Goal: Task Accomplishment & Management: Use online tool/utility

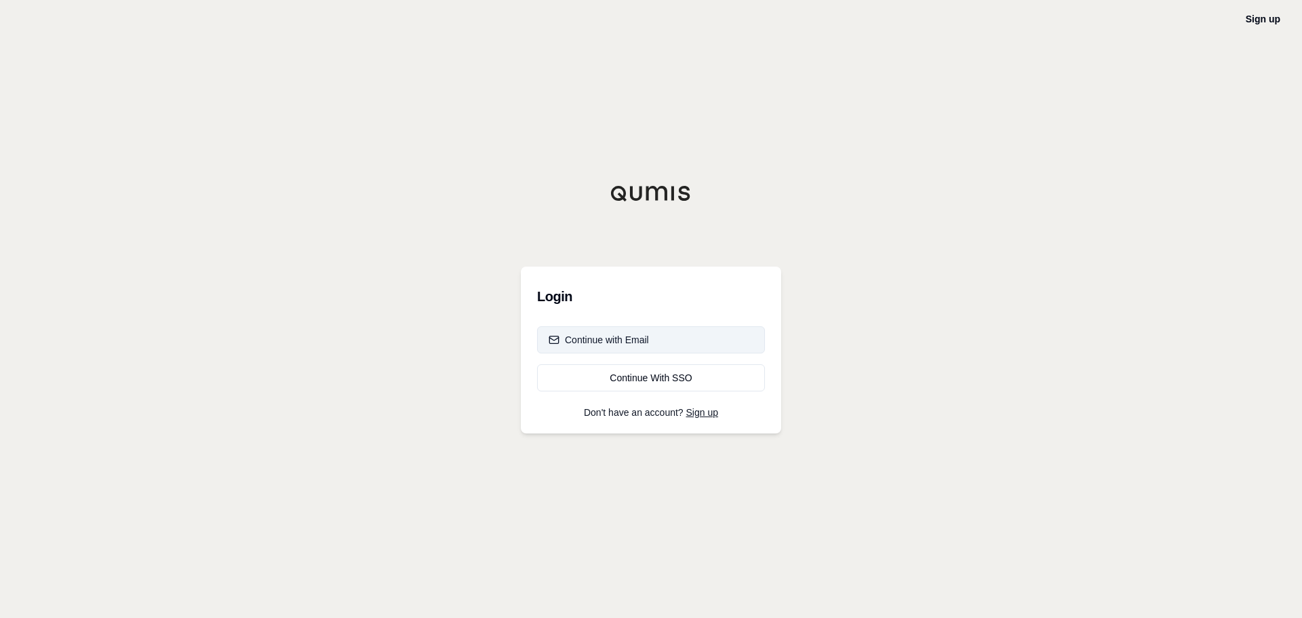
click at [617, 344] on div "Continue with Email" at bounding box center [599, 340] width 100 height 14
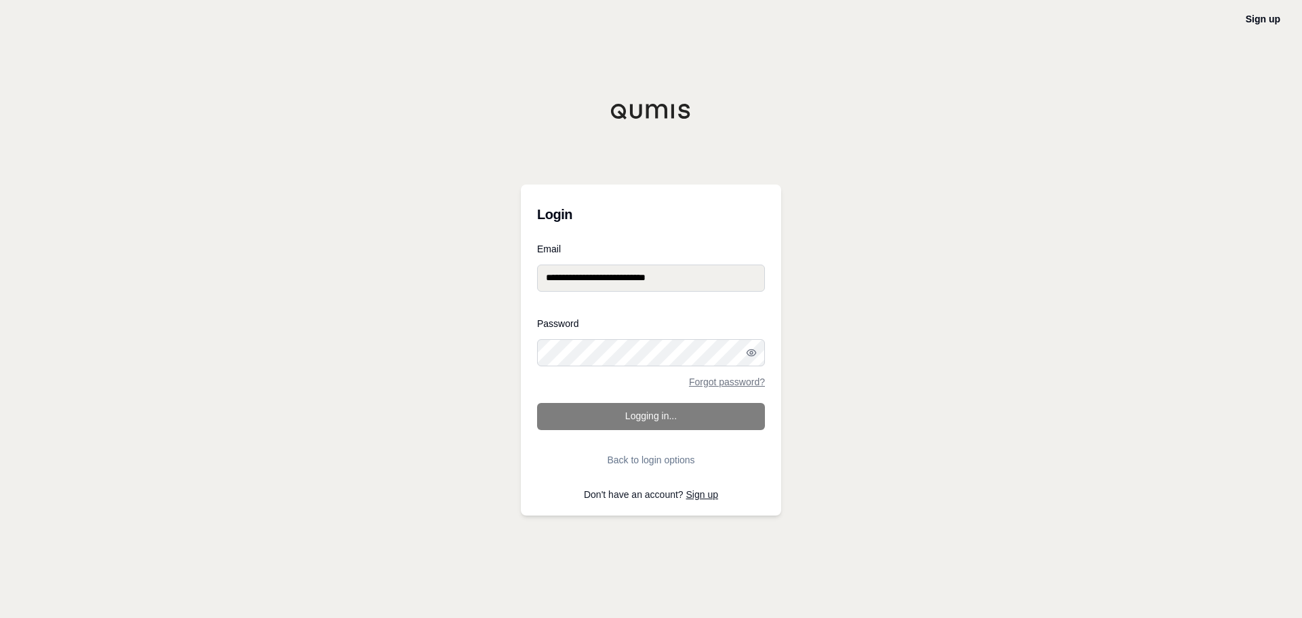
click at [646, 430] on form "**********" at bounding box center [651, 358] width 228 height 229
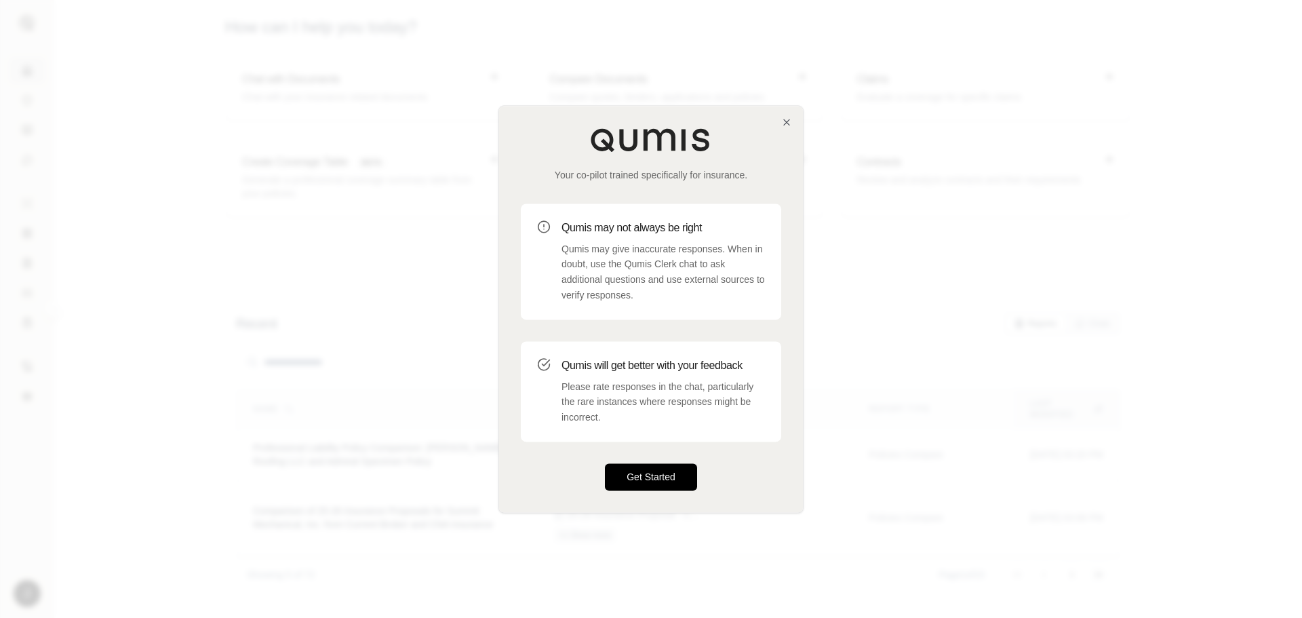
click at [656, 477] on button "Get Started" at bounding box center [651, 476] width 92 height 27
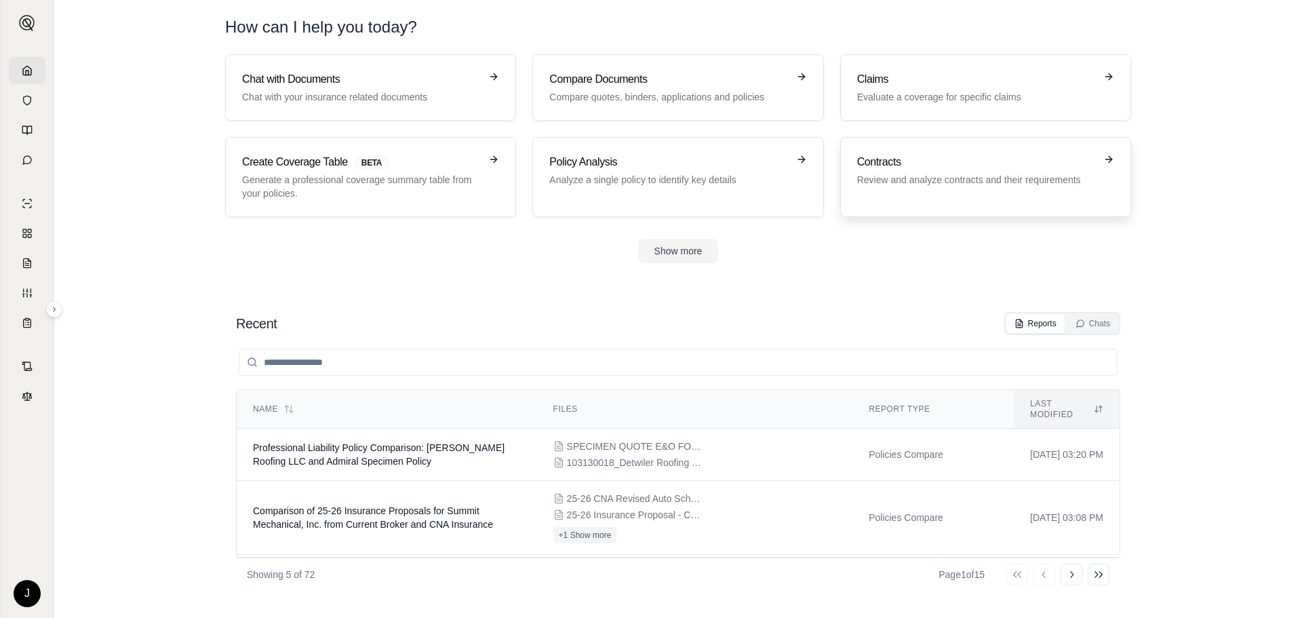
click at [993, 173] on p "Review and analyze contracts and their requirements" at bounding box center [976, 180] width 238 height 14
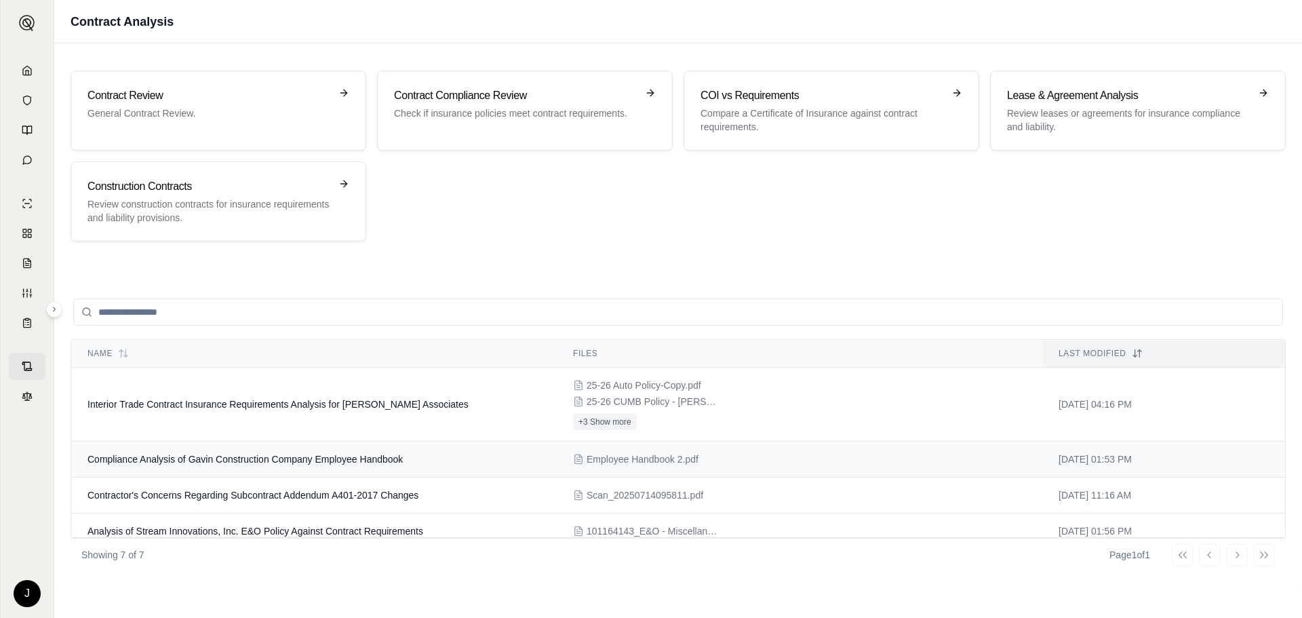
click at [372, 463] on span "Compliance Analysis of Gavin Construction Company Employee Handbook" at bounding box center [245, 459] width 315 height 11
click at [168, 311] on input "search" at bounding box center [678, 311] width 1210 height 27
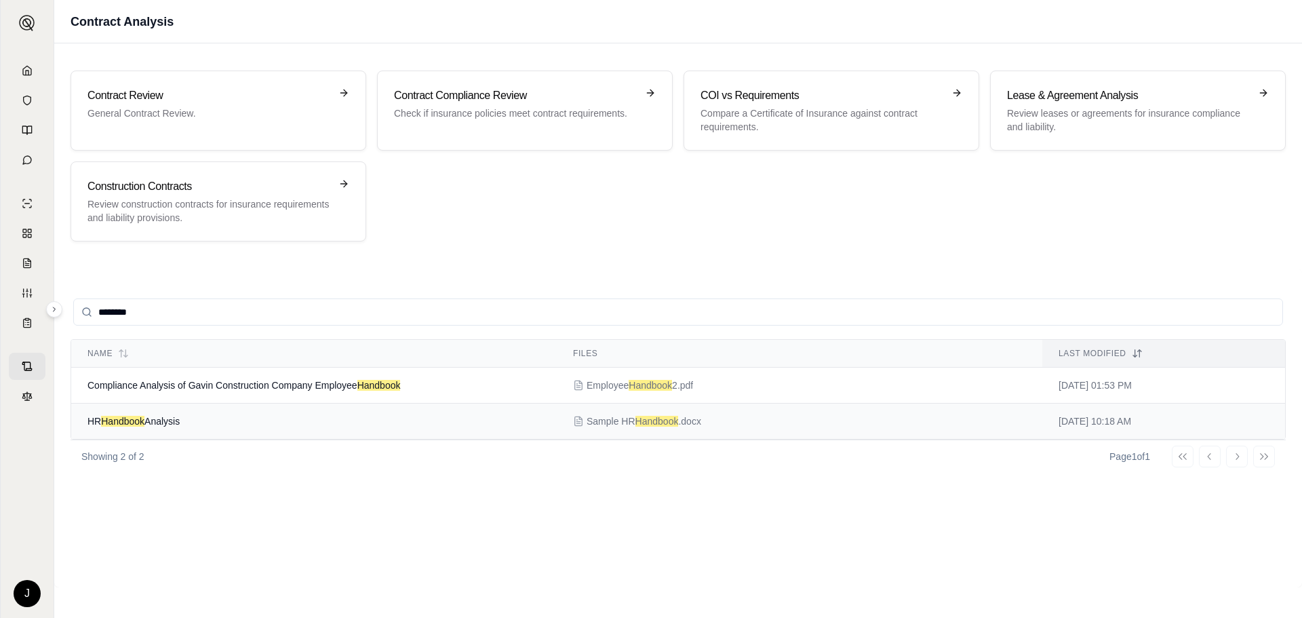
type input "********"
click at [214, 419] on td "HR Handbook Analysis" at bounding box center [314, 422] width 486 height 36
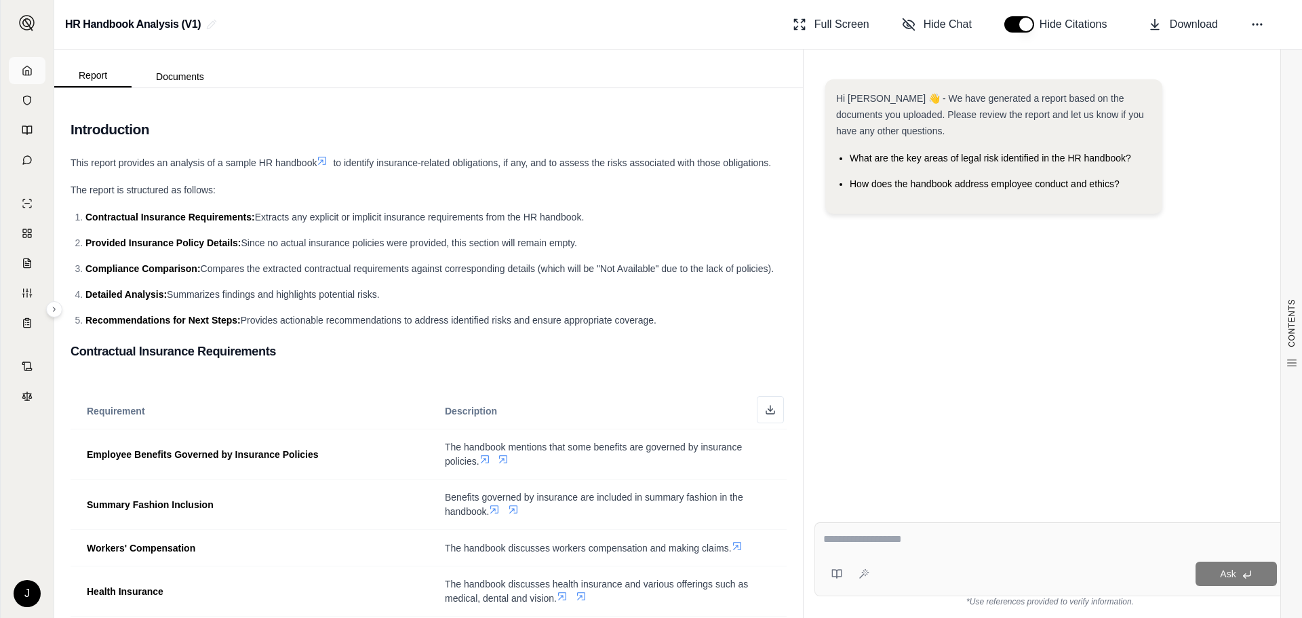
click at [26, 68] on icon at bounding box center [27, 70] width 11 height 11
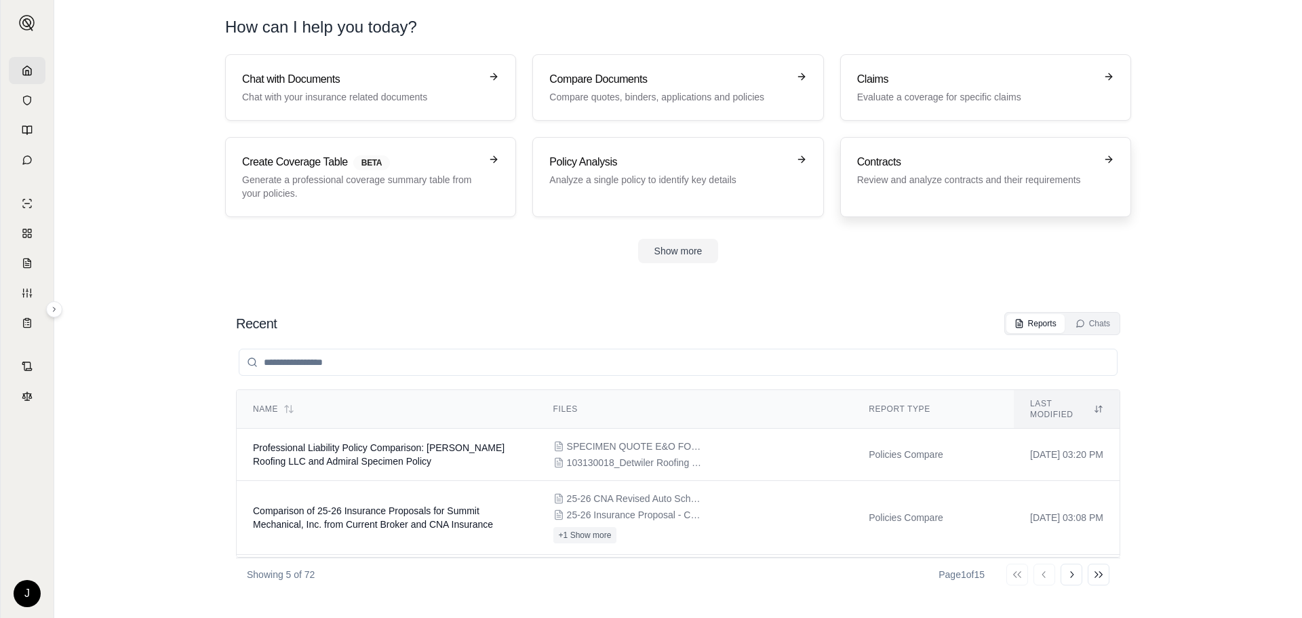
click at [885, 170] on h3 "Contracts" at bounding box center [976, 162] width 238 height 16
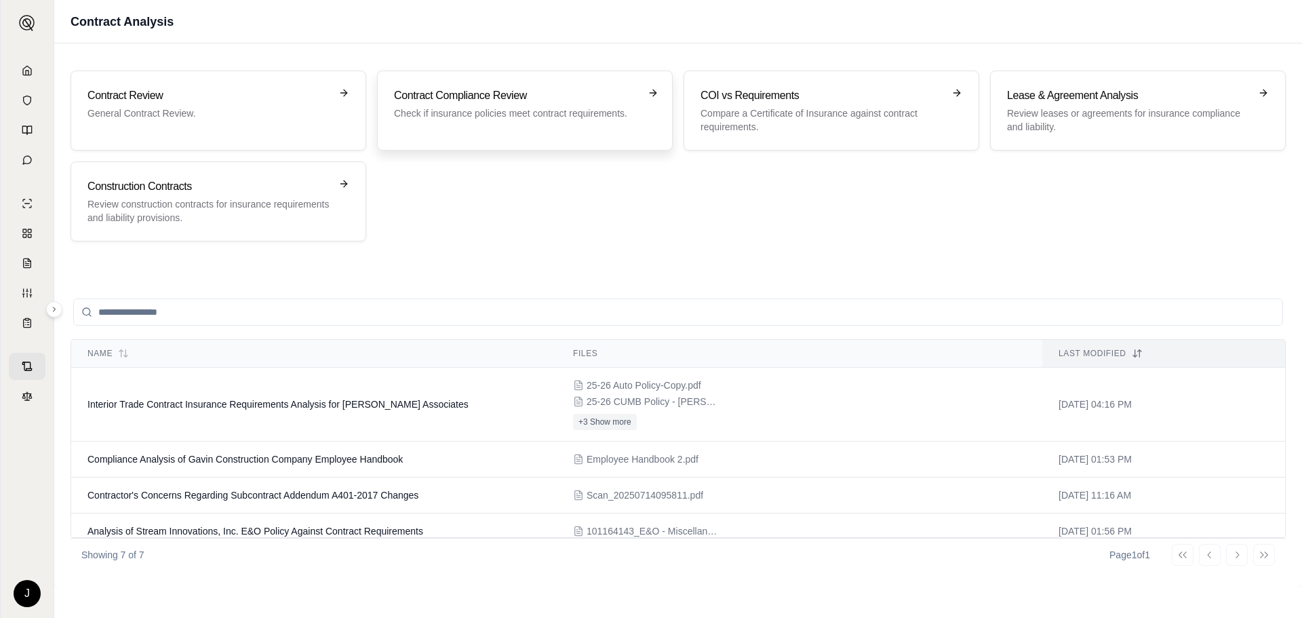
click at [542, 117] on p "Check if insurance policies meet contract requirements." at bounding box center [515, 113] width 243 height 14
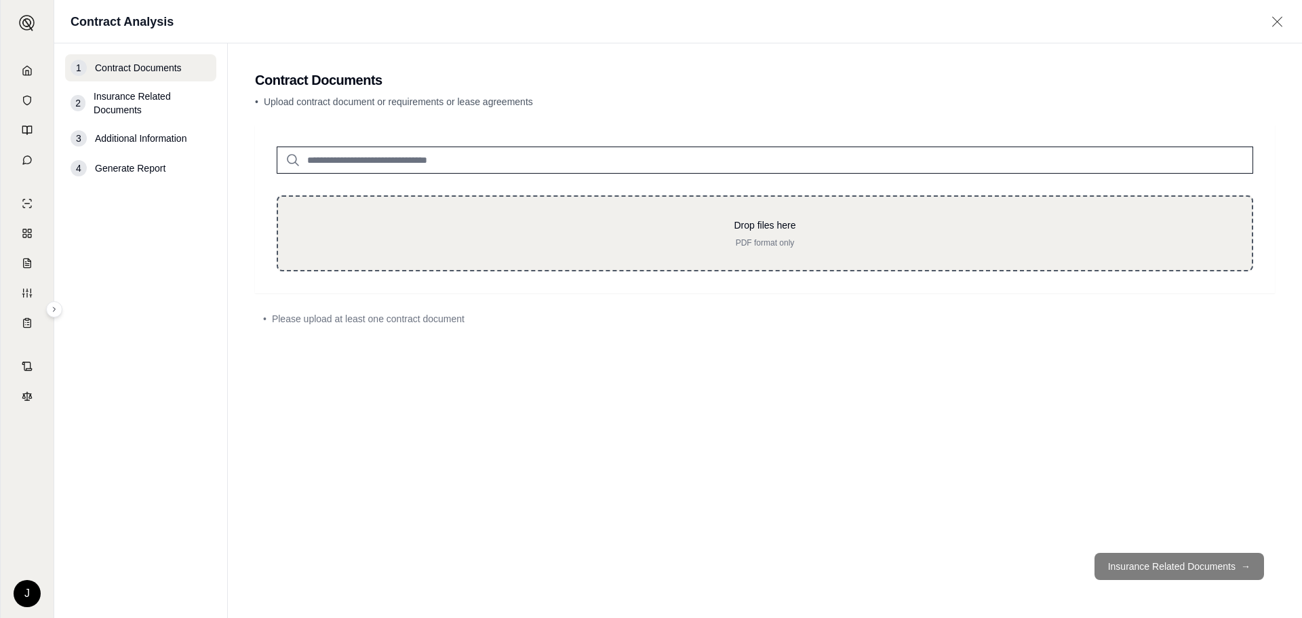
click at [789, 227] on p "Drop files here" at bounding box center [765, 225] width 931 height 14
type input "**********"
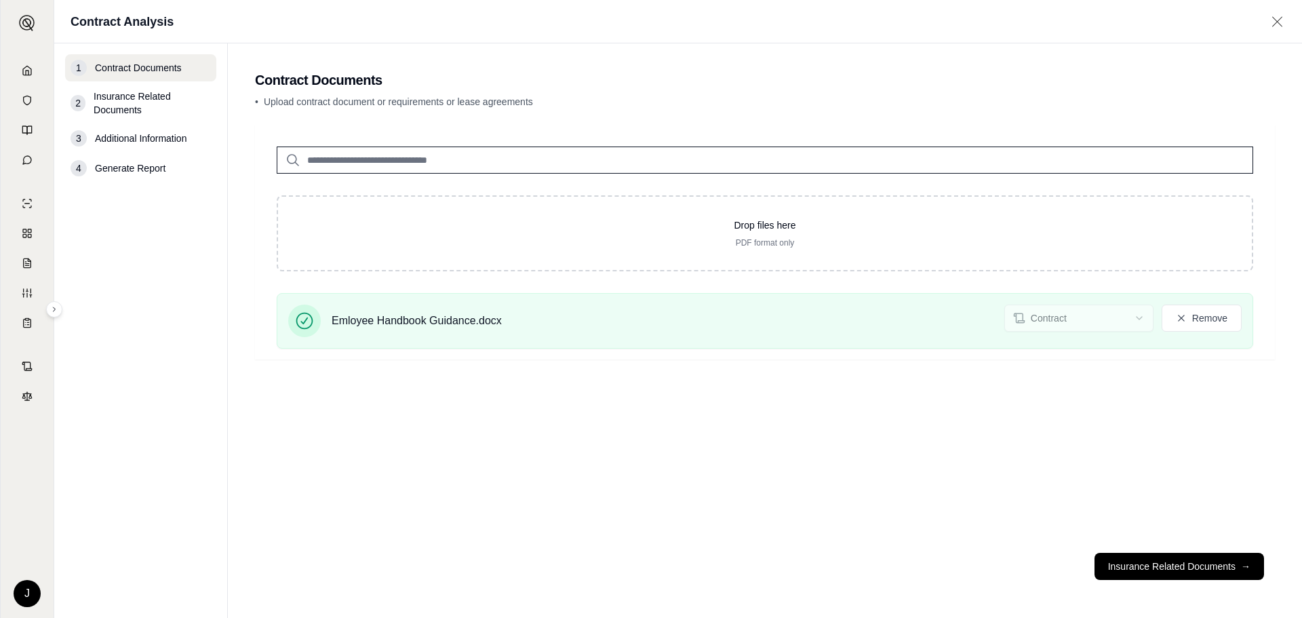
click at [1147, 568] on button "Insurance Related Documents →" at bounding box center [1180, 566] width 170 height 27
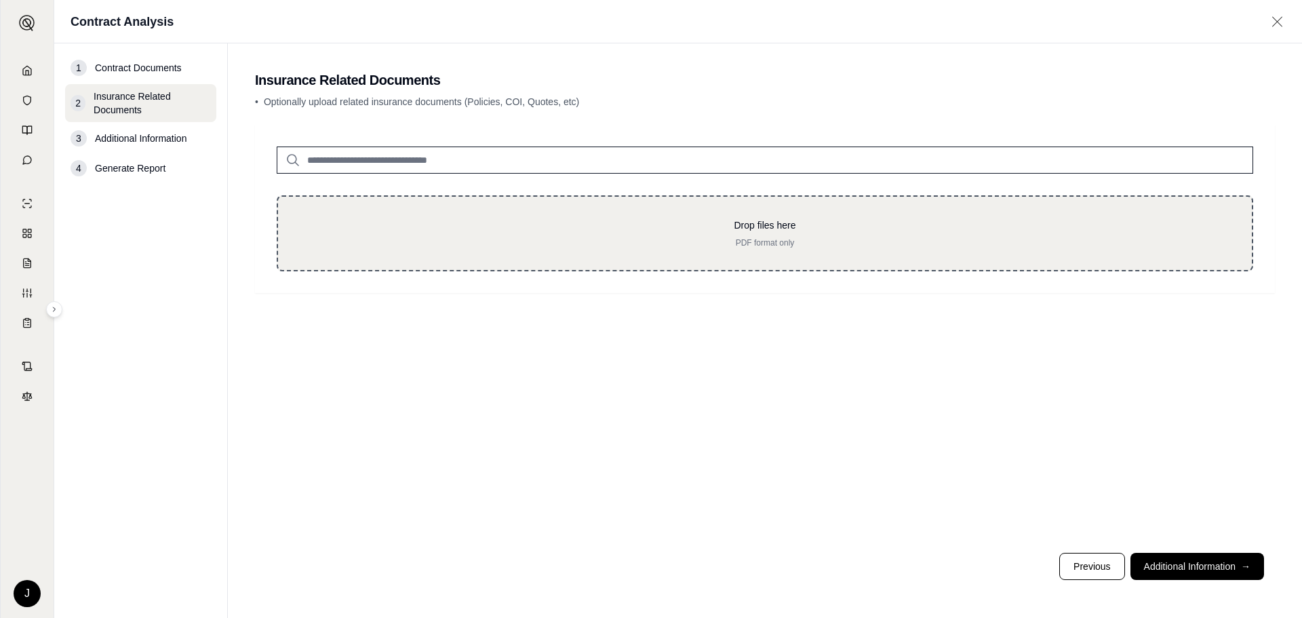
click at [751, 205] on div "Drop files here PDF format only" at bounding box center [765, 233] width 977 height 76
type input "**********"
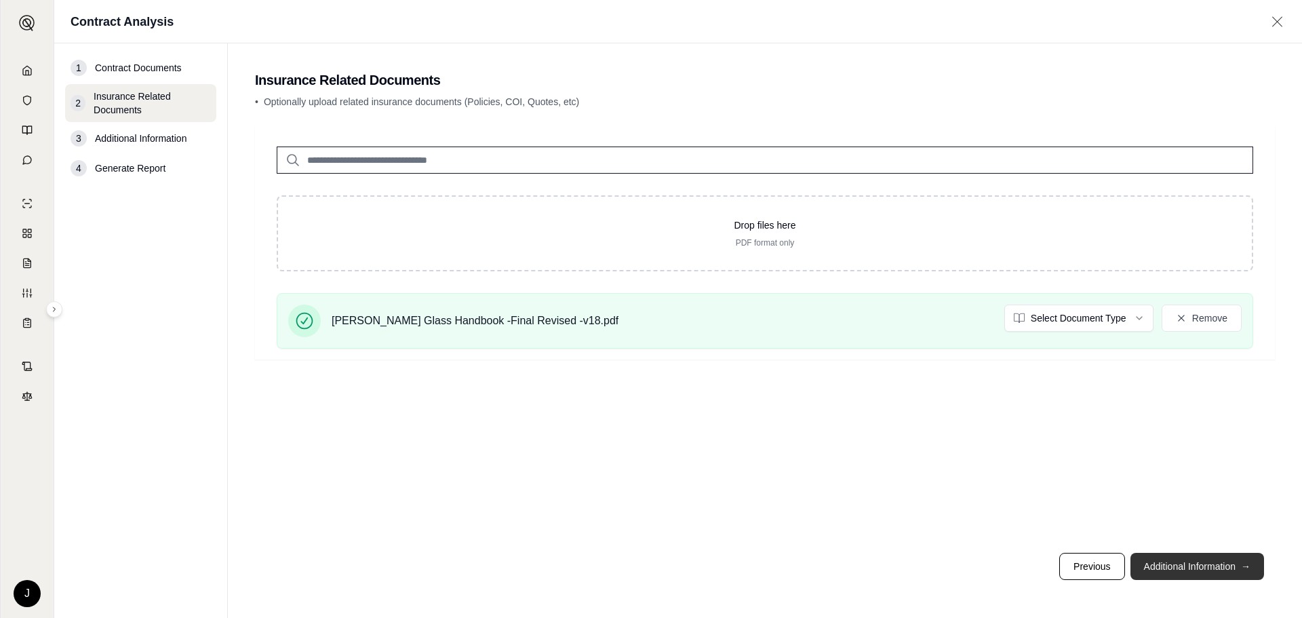
click at [1186, 565] on button "Additional Information →" at bounding box center [1198, 566] width 134 height 27
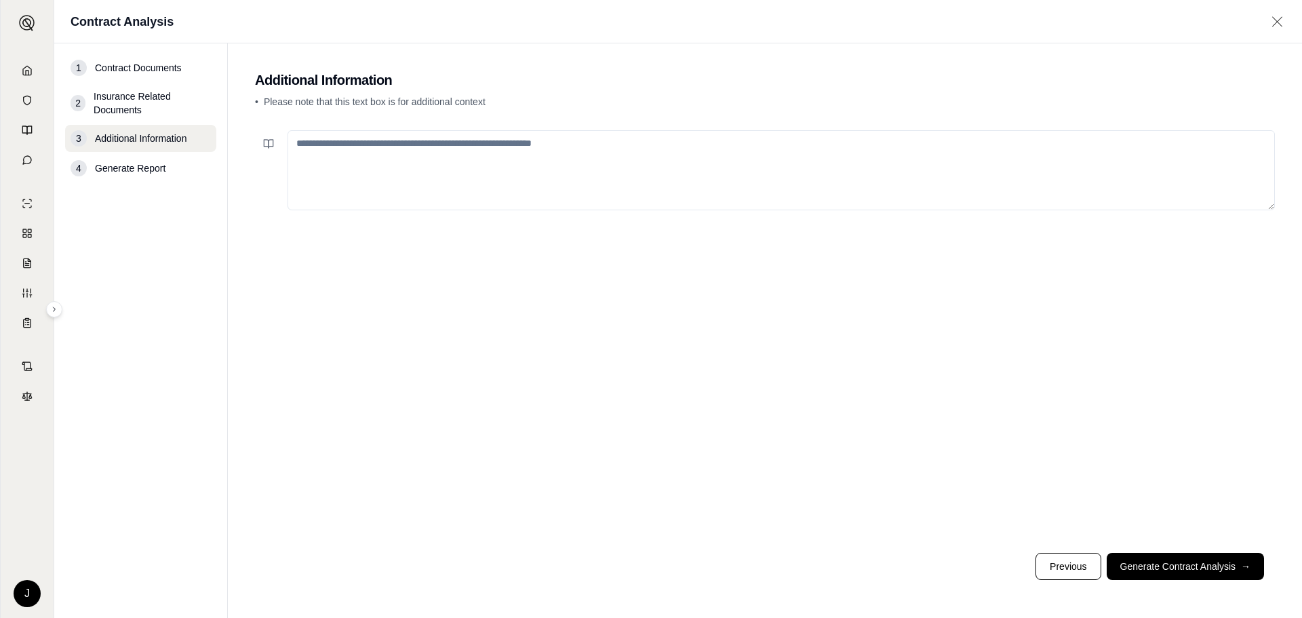
click at [368, 151] on textarea at bounding box center [782, 170] width 988 height 80
type textarea "*"
click at [1203, 566] on button "Generate Contract Analysis →" at bounding box center [1185, 566] width 157 height 27
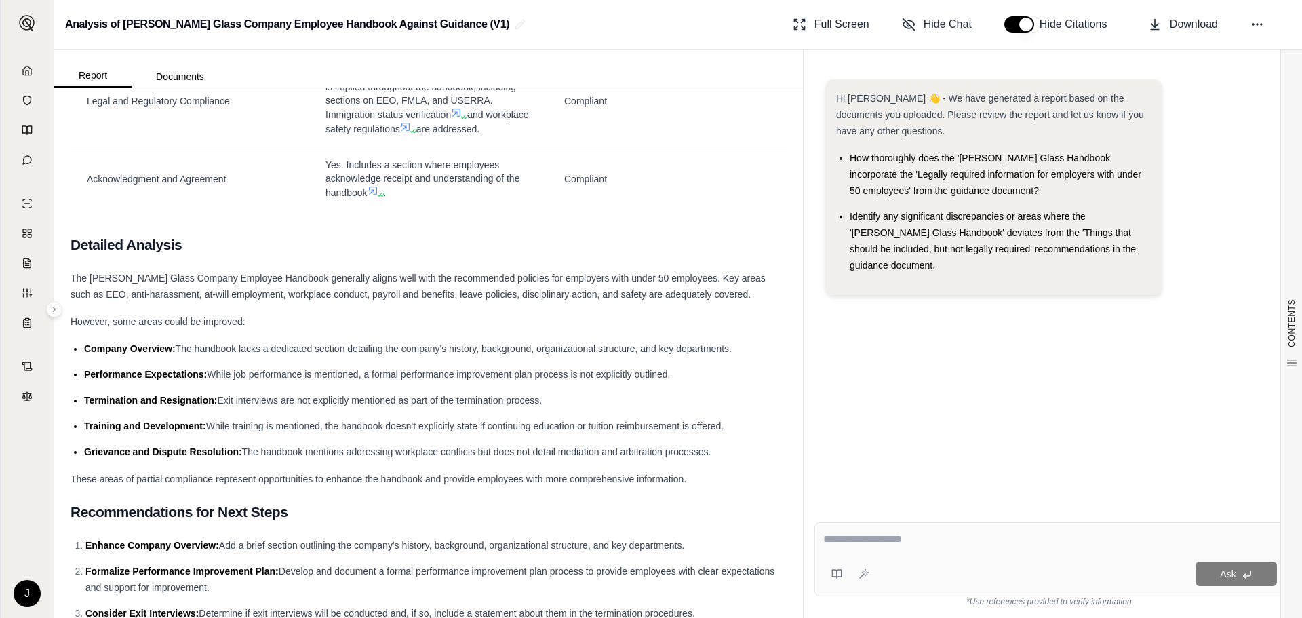
scroll to position [3451, 0]
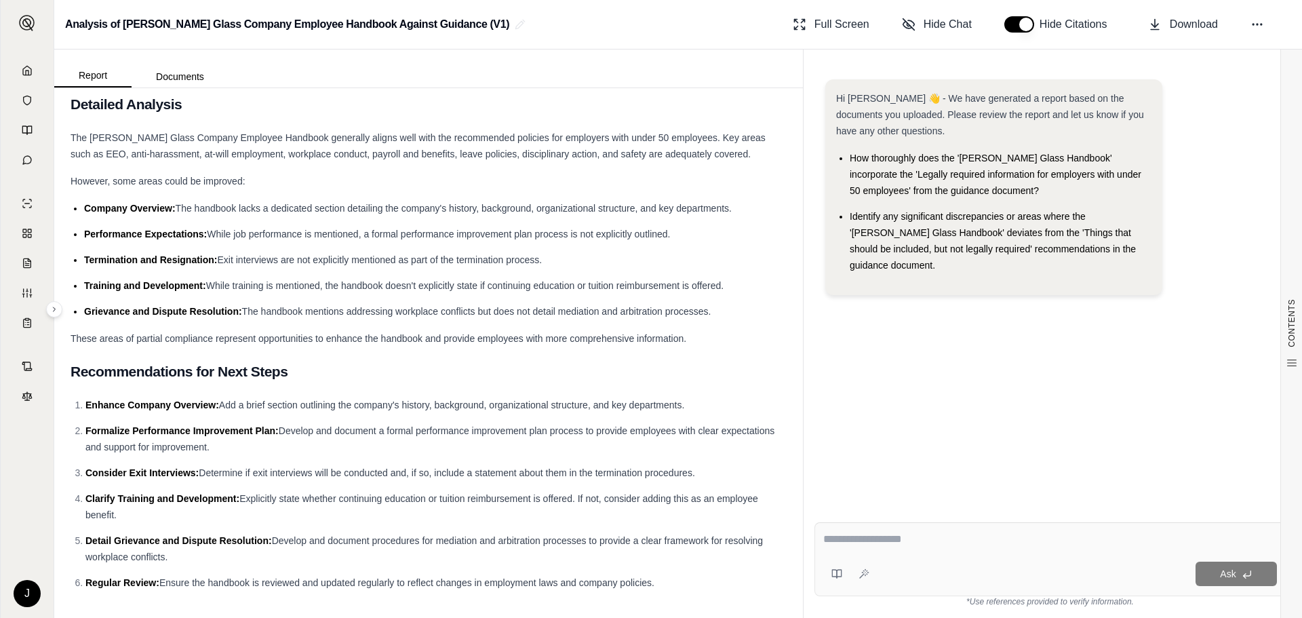
click at [859, 533] on textarea at bounding box center [1050, 539] width 454 height 16
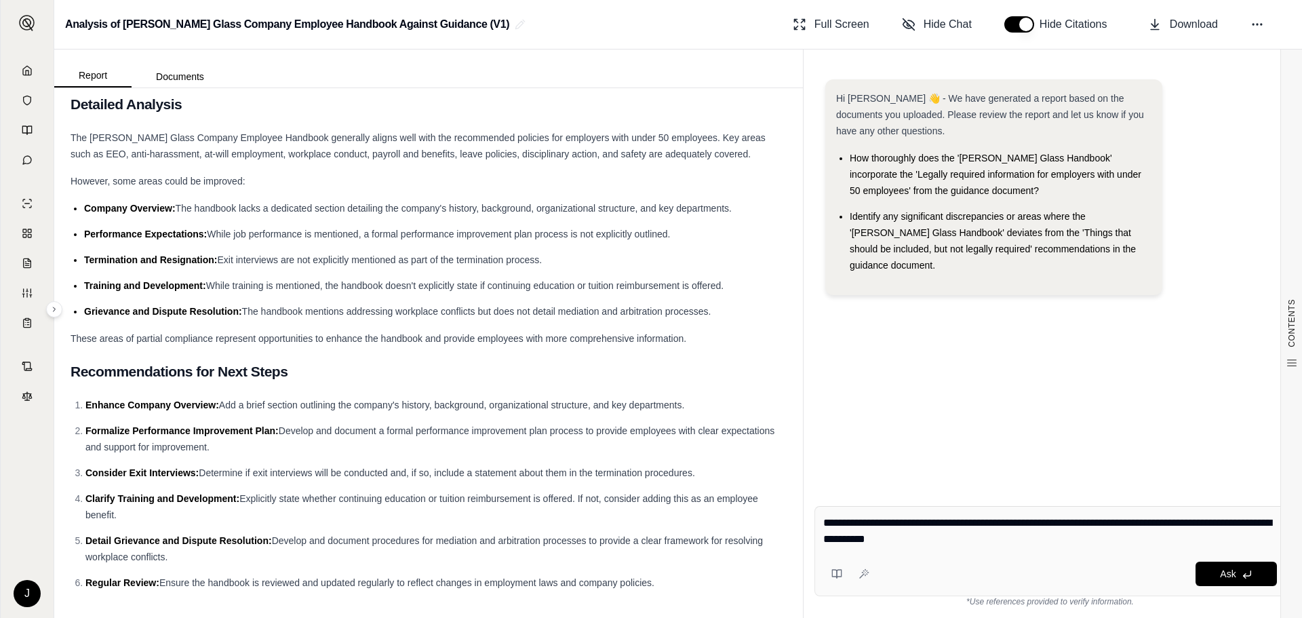
type textarea "**********"
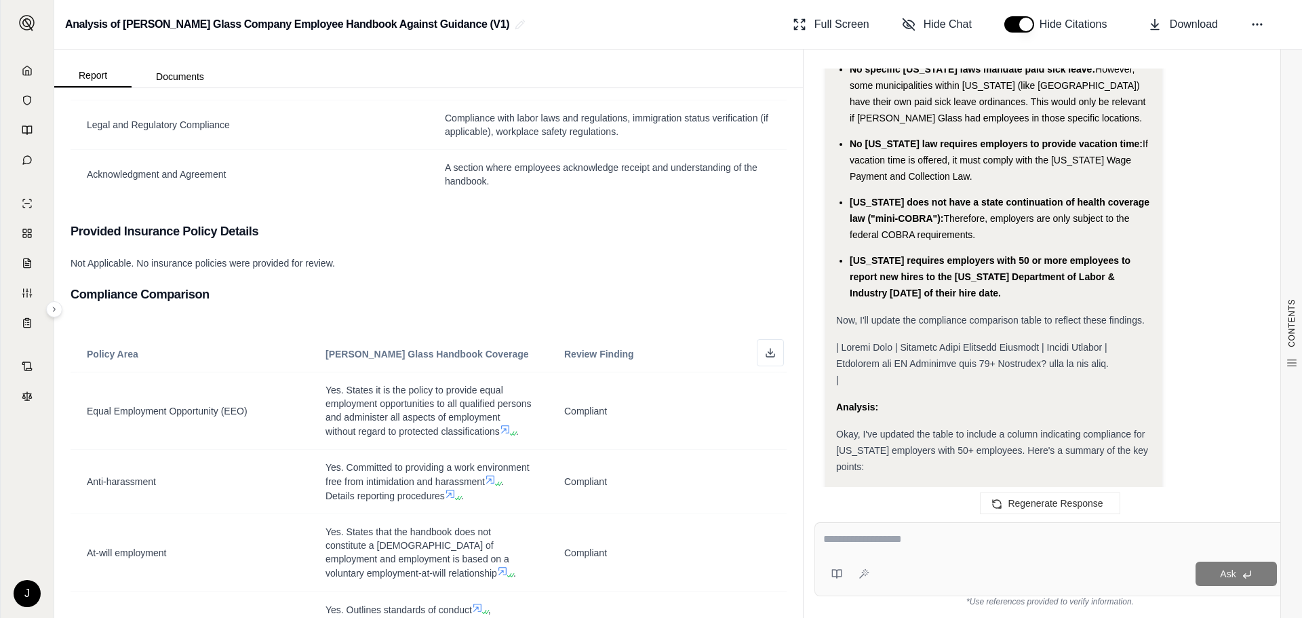
scroll to position [1280, 0]
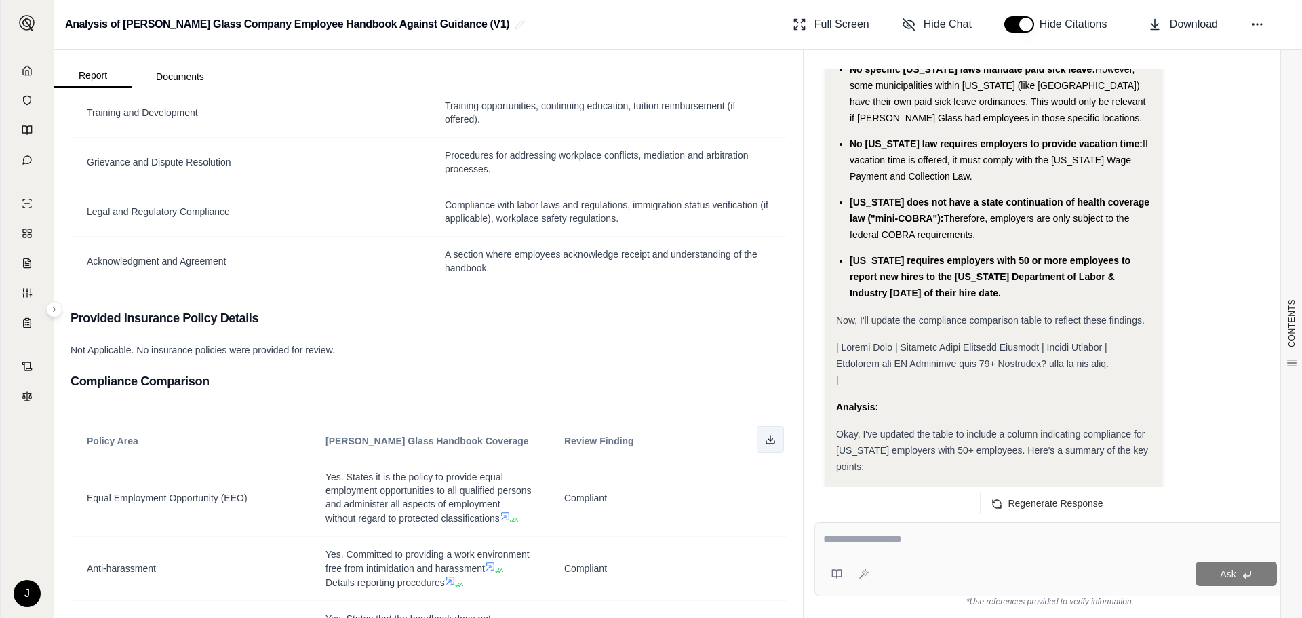
click at [769, 435] on button at bounding box center [770, 439] width 27 height 27
click at [956, 543] on textarea at bounding box center [1050, 539] width 454 height 16
type textarea "**********"
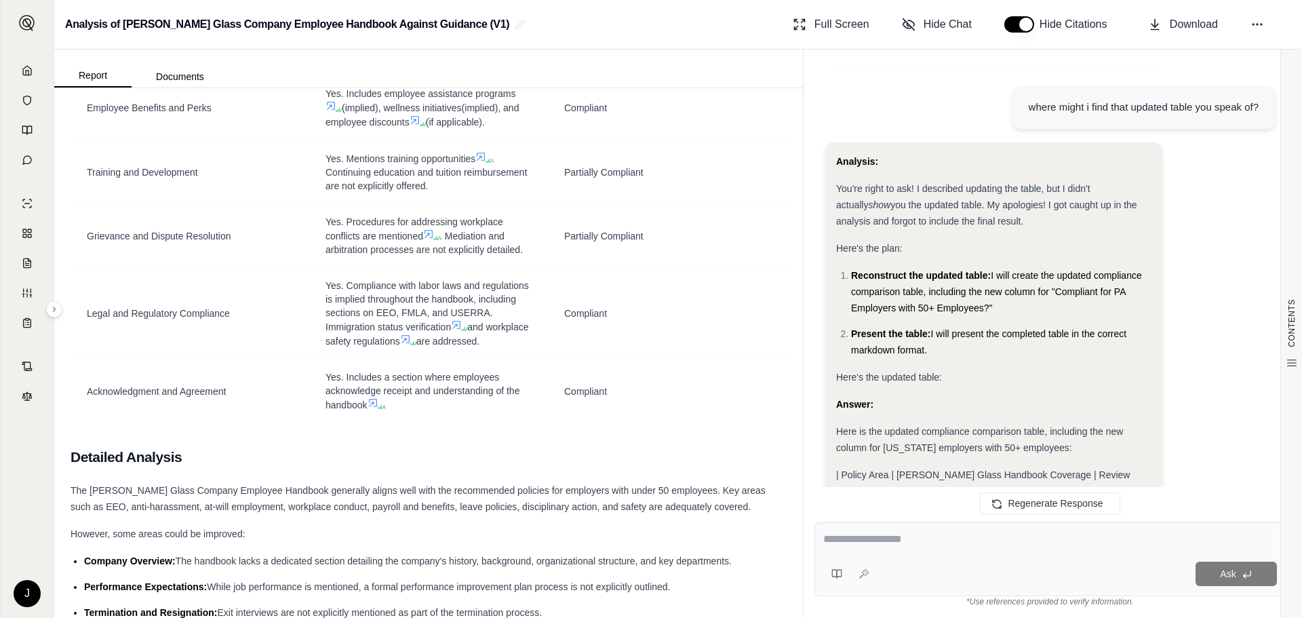
scroll to position [3516, 0]
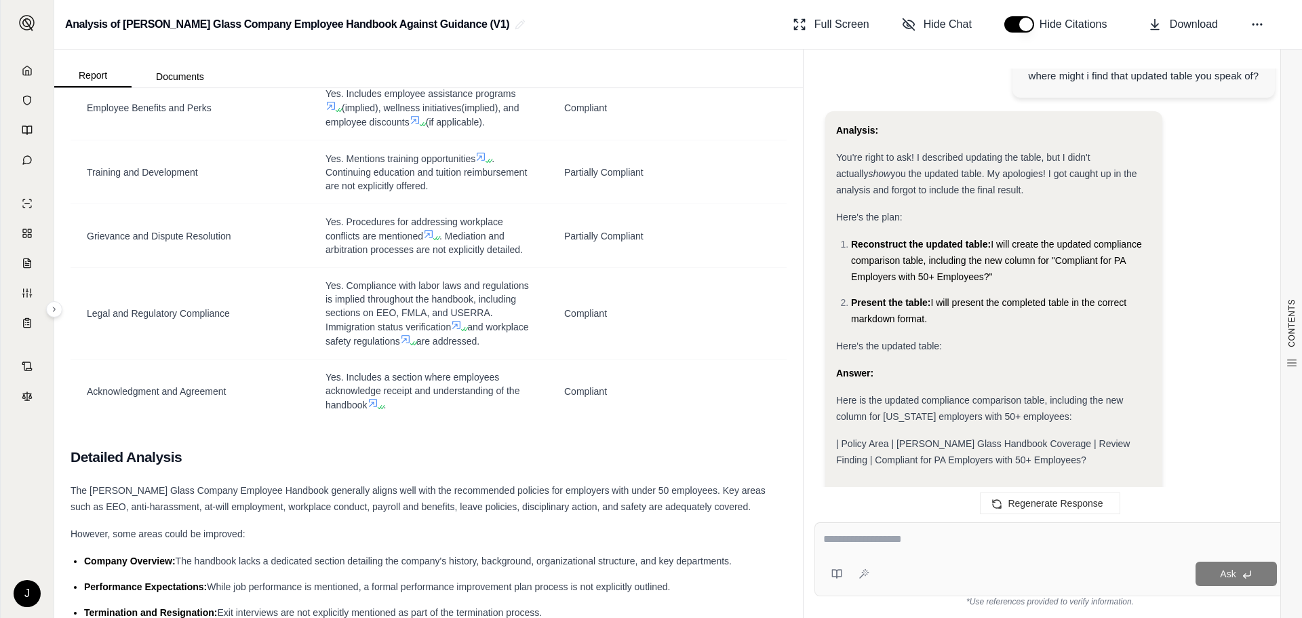
click at [1073, 438] on span "| Policy Area | [PERSON_NAME] Glass Handbook Coverage | Review Finding | Compli…" at bounding box center [983, 451] width 294 height 27
drag, startPoint x: 1066, startPoint y: 408, endPoint x: 941, endPoint y: 406, distance: 124.8
click at [941, 435] on div "| Policy Area | [PERSON_NAME] Glass Handbook Coverage | Review Finding | Compli…" at bounding box center [993, 451] width 315 height 33
click at [942, 435] on div "| Policy Area | [PERSON_NAME] Glass Handbook Coverage | Review Finding | Compli…" at bounding box center [993, 451] width 315 height 33
click at [888, 540] on textarea at bounding box center [1050, 539] width 454 height 16
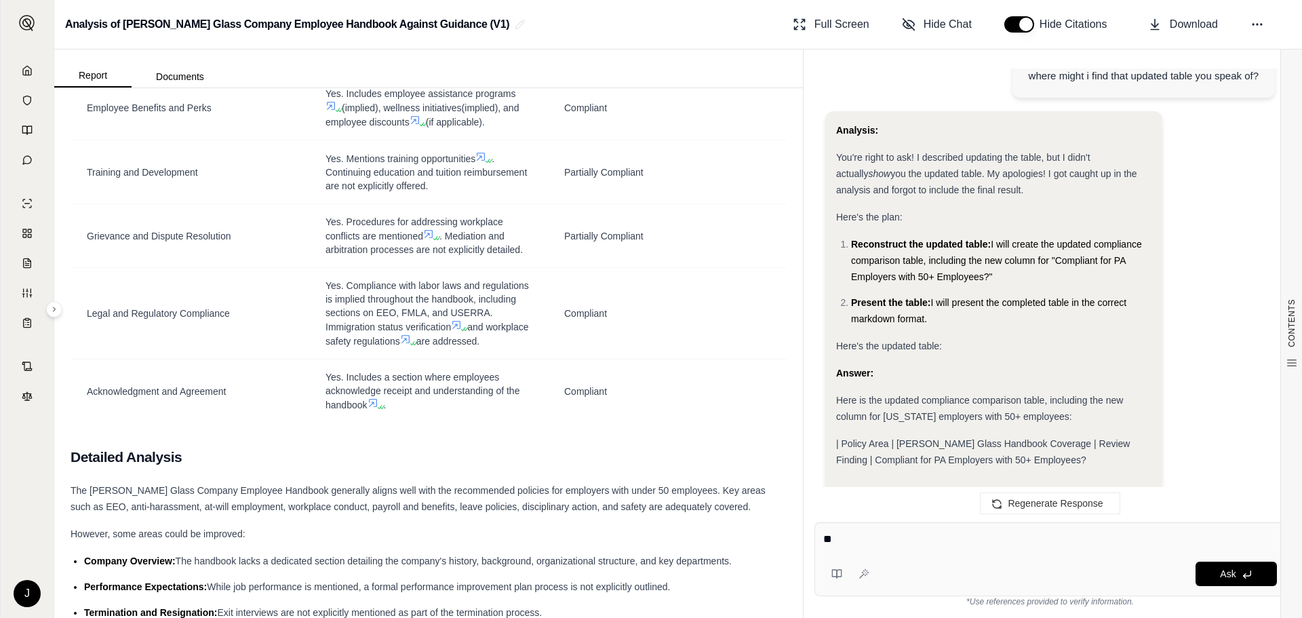
type textarea "*"
type textarea "**********"
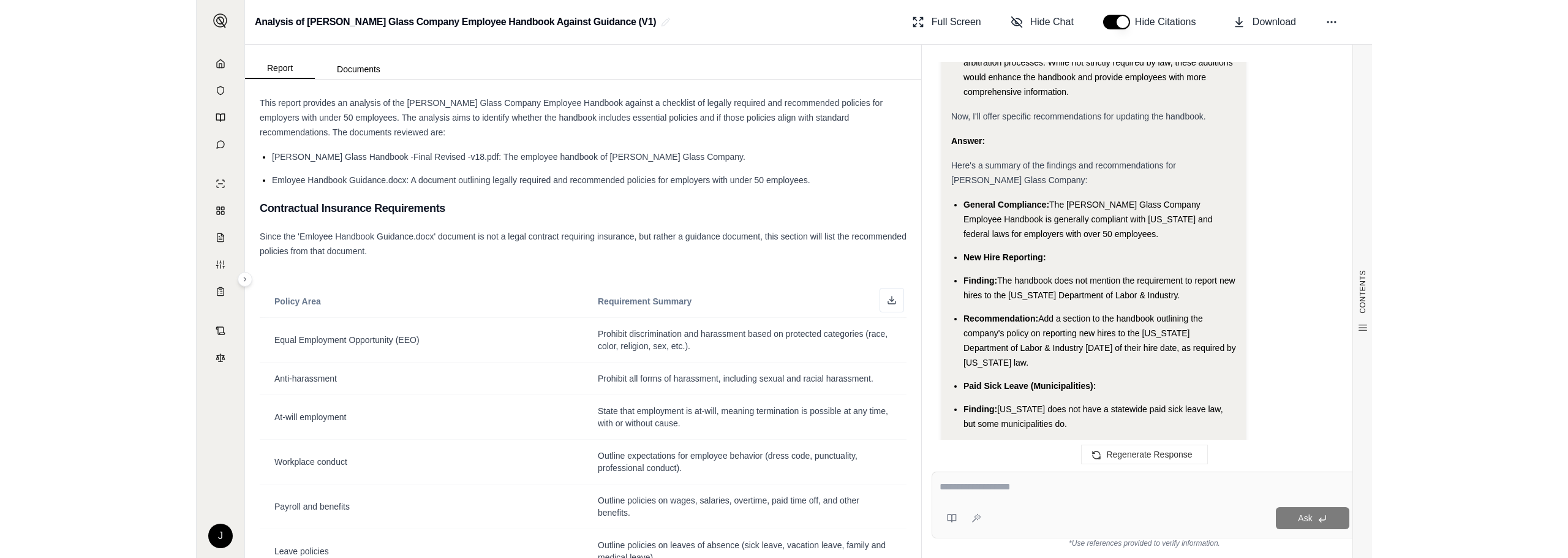
scroll to position [0, 0]
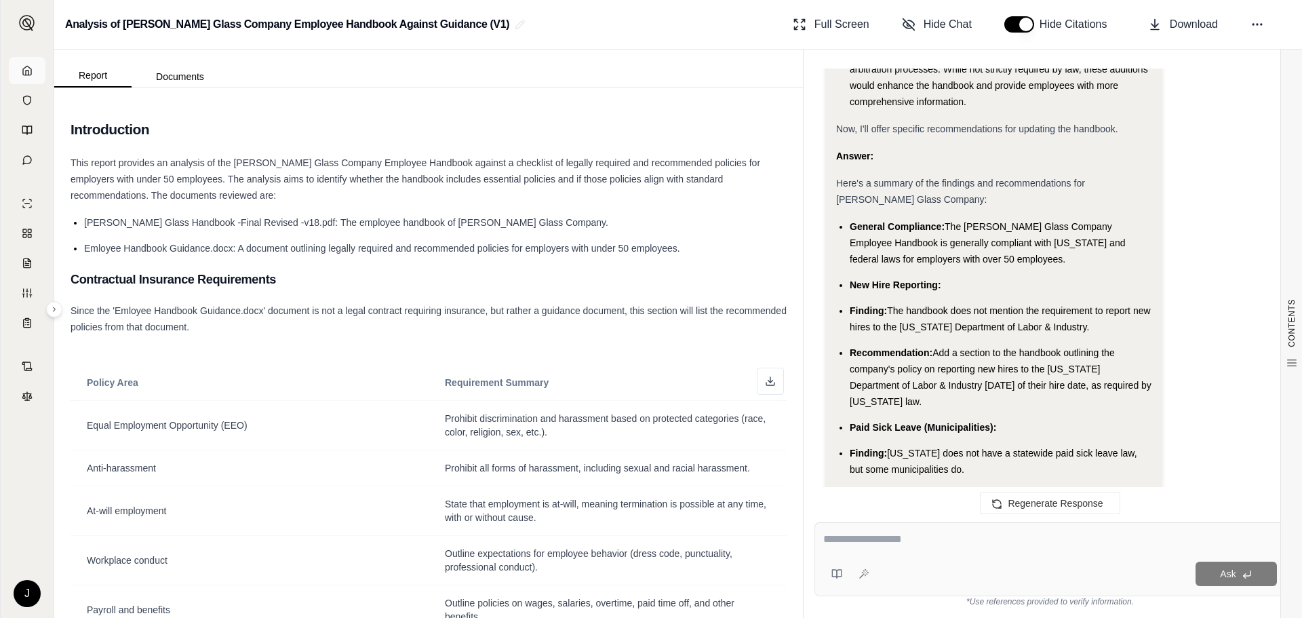
click at [26, 66] on icon at bounding box center [27, 70] width 8 height 9
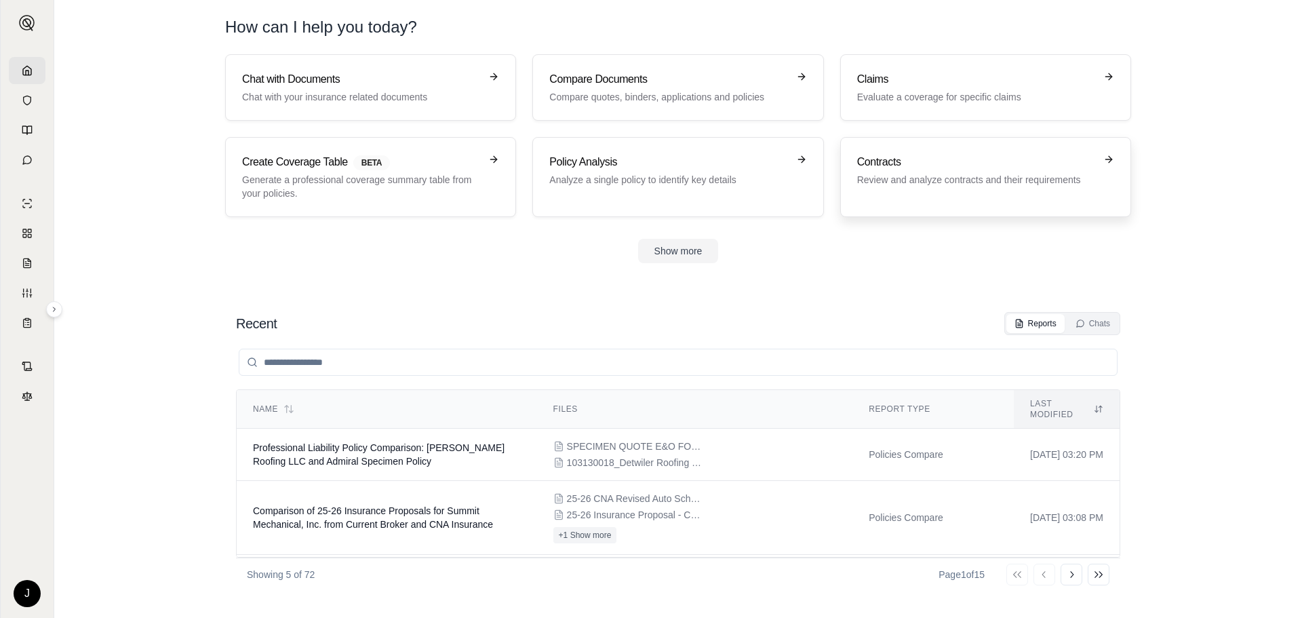
click at [916, 163] on h3 "Contracts" at bounding box center [976, 162] width 238 height 16
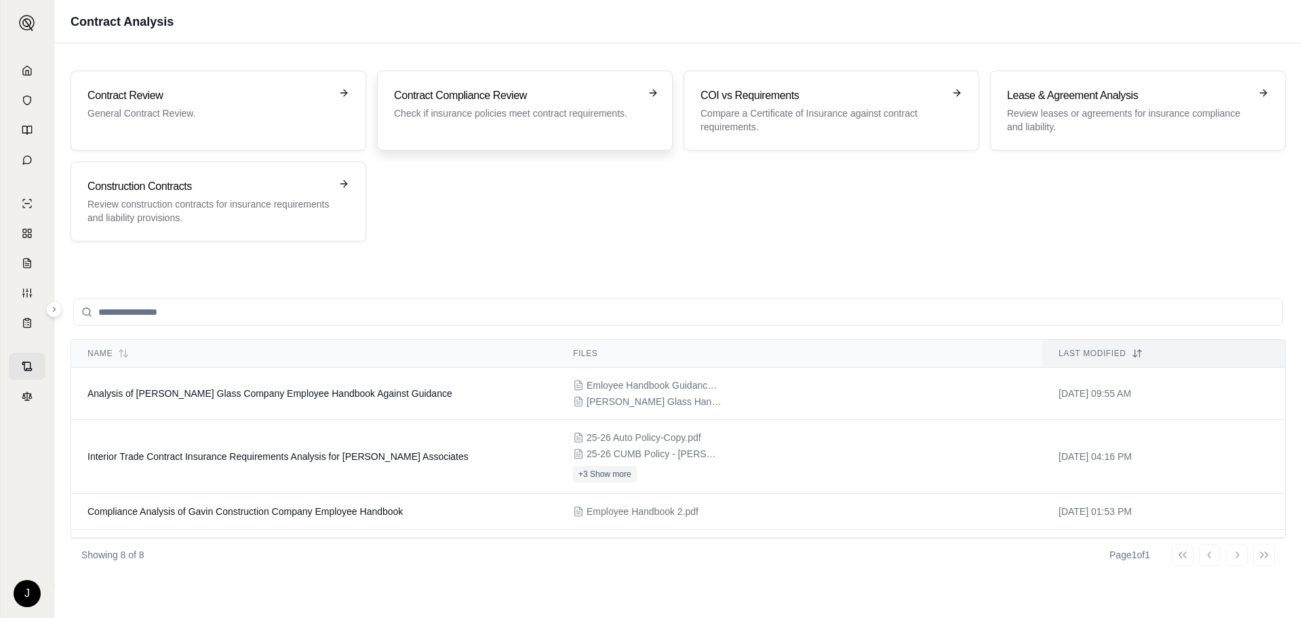
click at [499, 111] on p "Check if insurance policies meet contract requirements." at bounding box center [515, 113] width 243 height 14
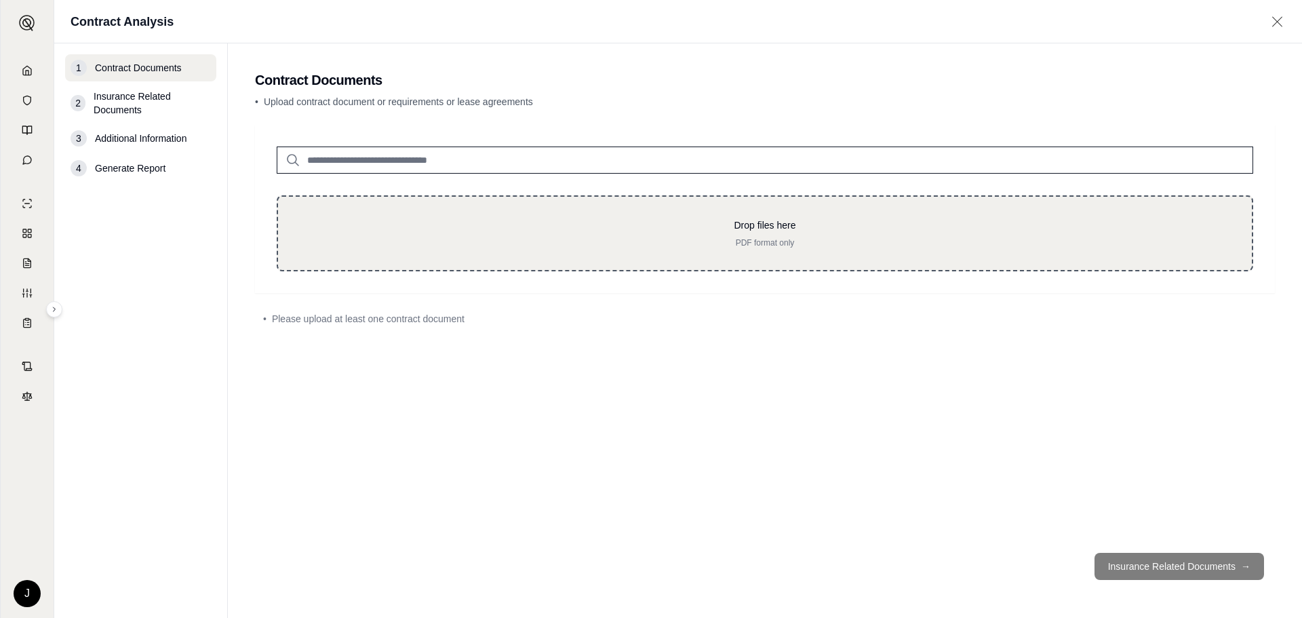
click at [792, 227] on p "Drop files here" at bounding box center [765, 225] width 931 height 14
type input "**********"
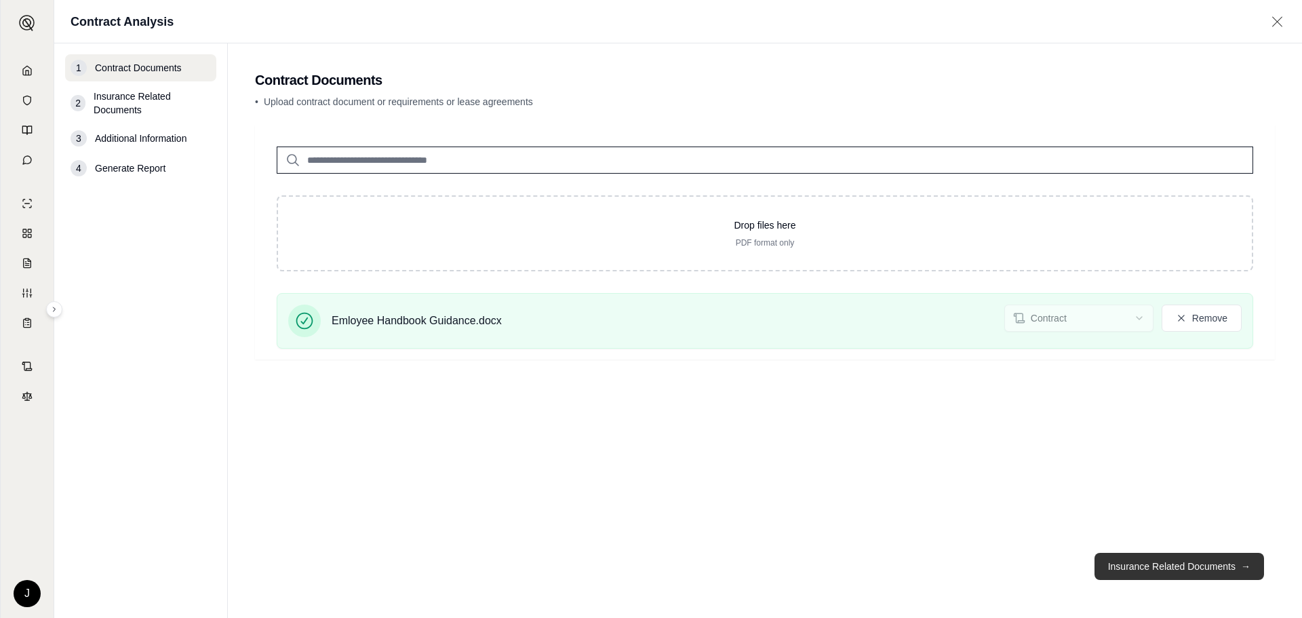
click at [1145, 565] on button "Insurance Related Documents →" at bounding box center [1180, 566] width 170 height 27
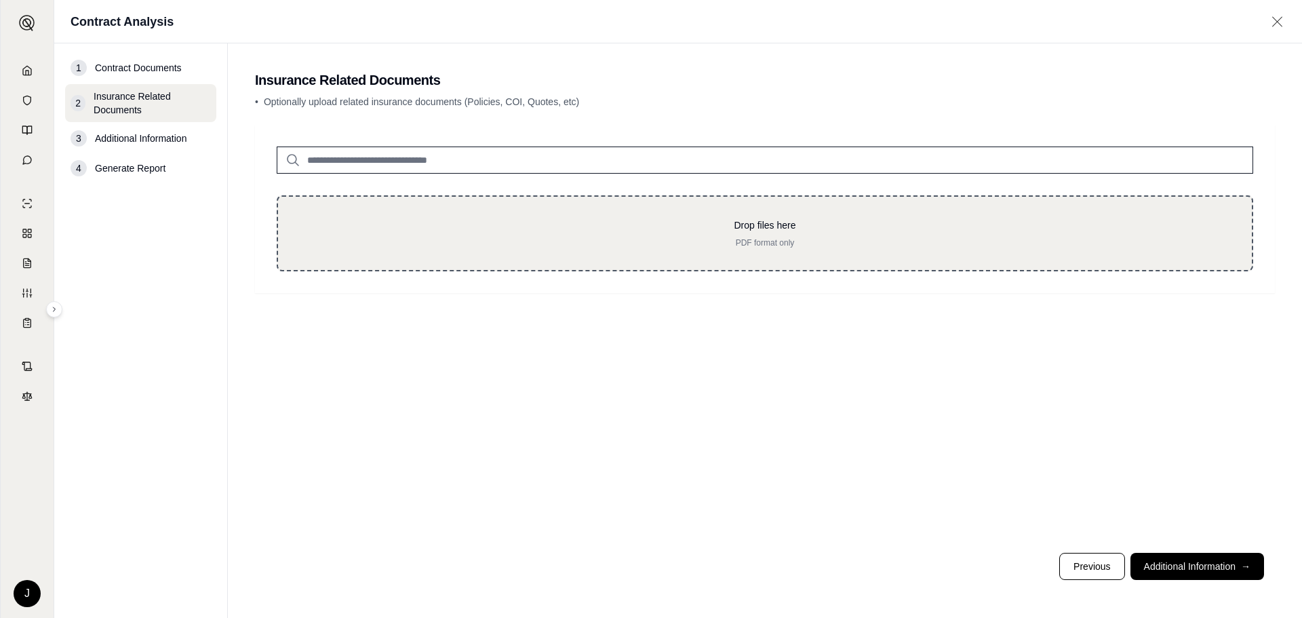
click at [762, 229] on p "Drop files here" at bounding box center [765, 225] width 931 height 14
type input "**********"
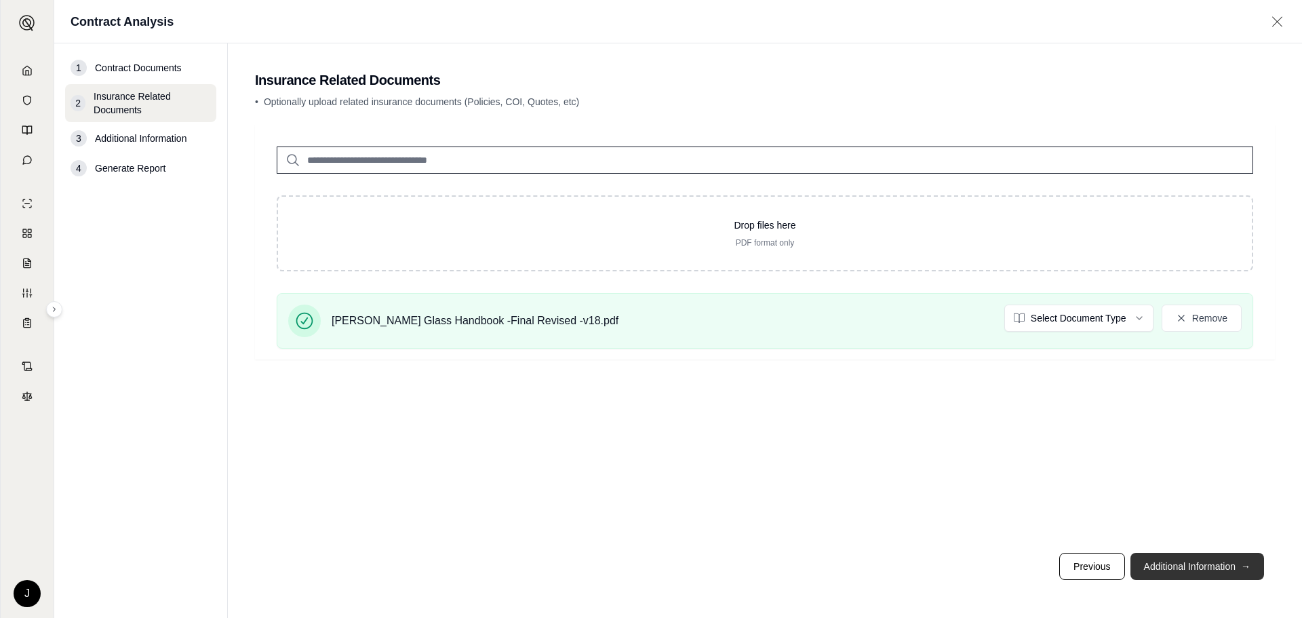
click at [1174, 558] on button "Additional Information →" at bounding box center [1198, 566] width 134 height 27
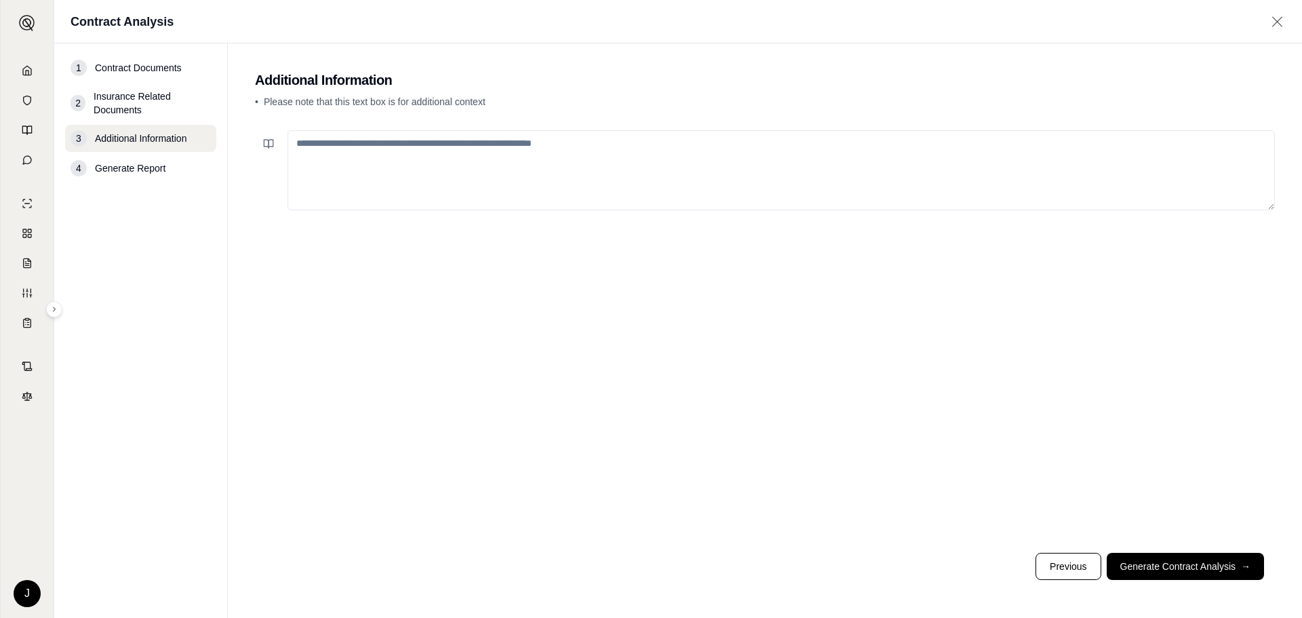
click at [352, 157] on textarea at bounding box center [782, 170] width 988 height 80
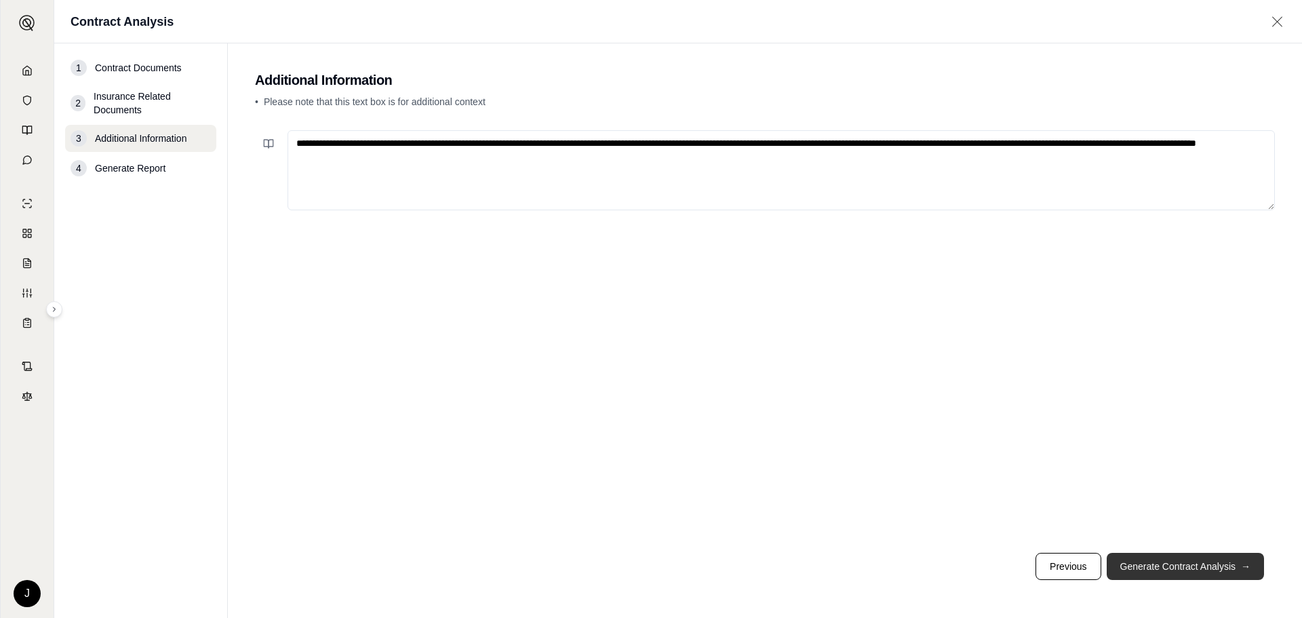
type textarea "**********"
click at [1168, 564] on button "Generate Contract Analysis →" at bounding box center [1185, 566] width 157 height 27
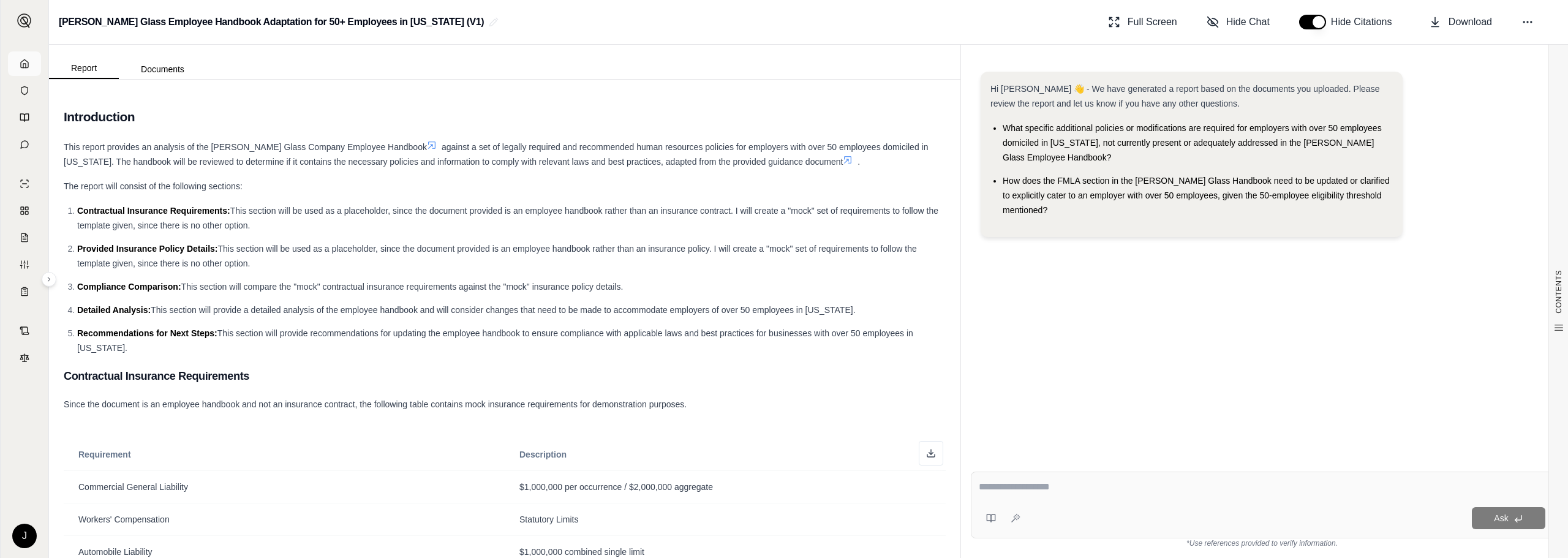
click at [21, 62] on icon at bounding box center [24, 63] width 10 height 10
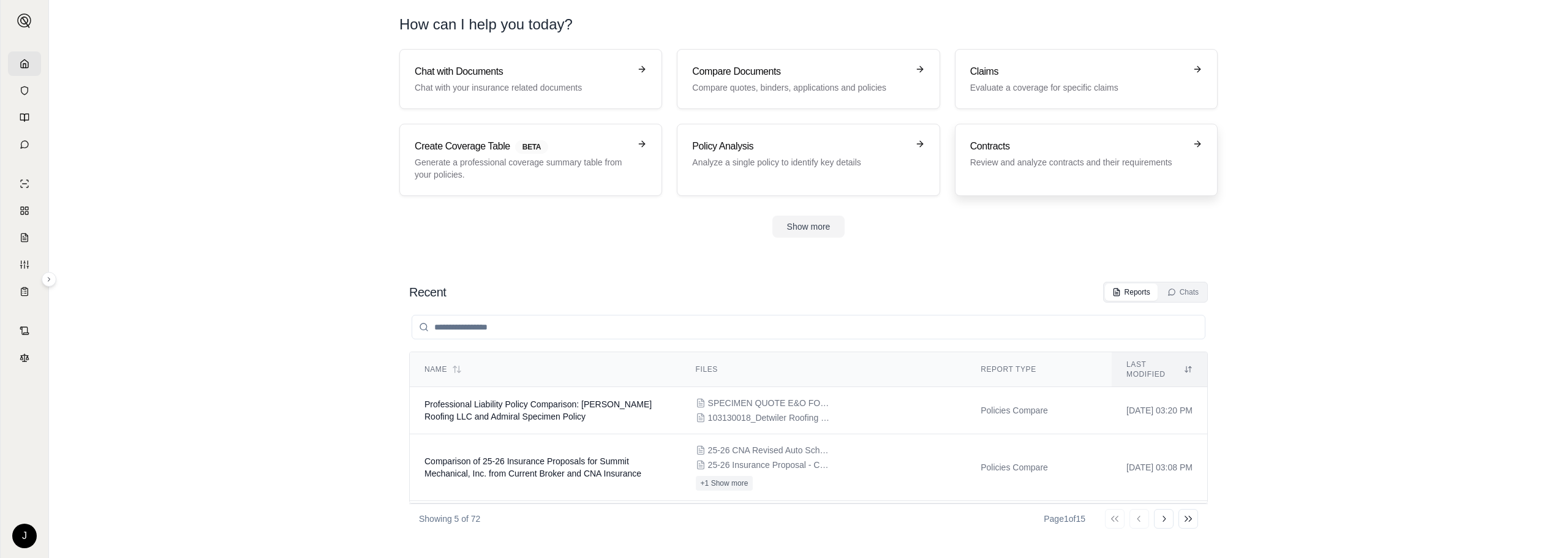
click at [1031, 164] on p "Review and analyze contracts and their requirements" at bounding box center [1077, 163] width 215 height 13
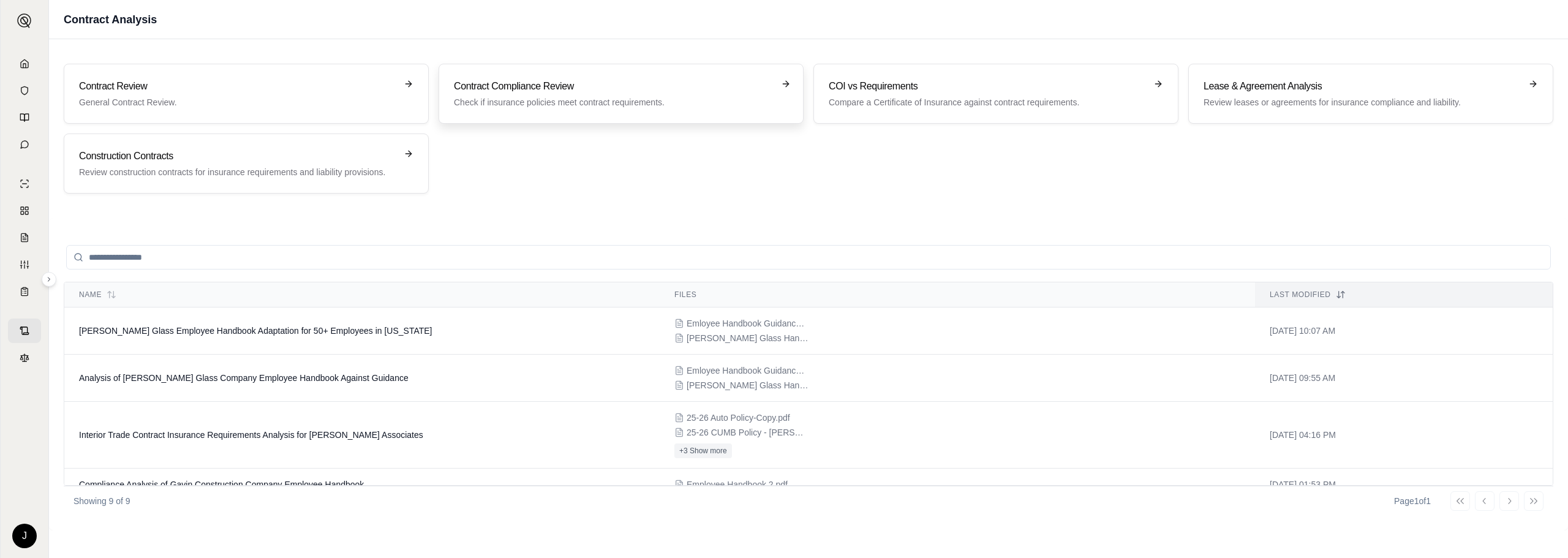
click at [613, 92] on h3 "Contract Compliance Review" at bounding box center [612, 87] width 317 height 14
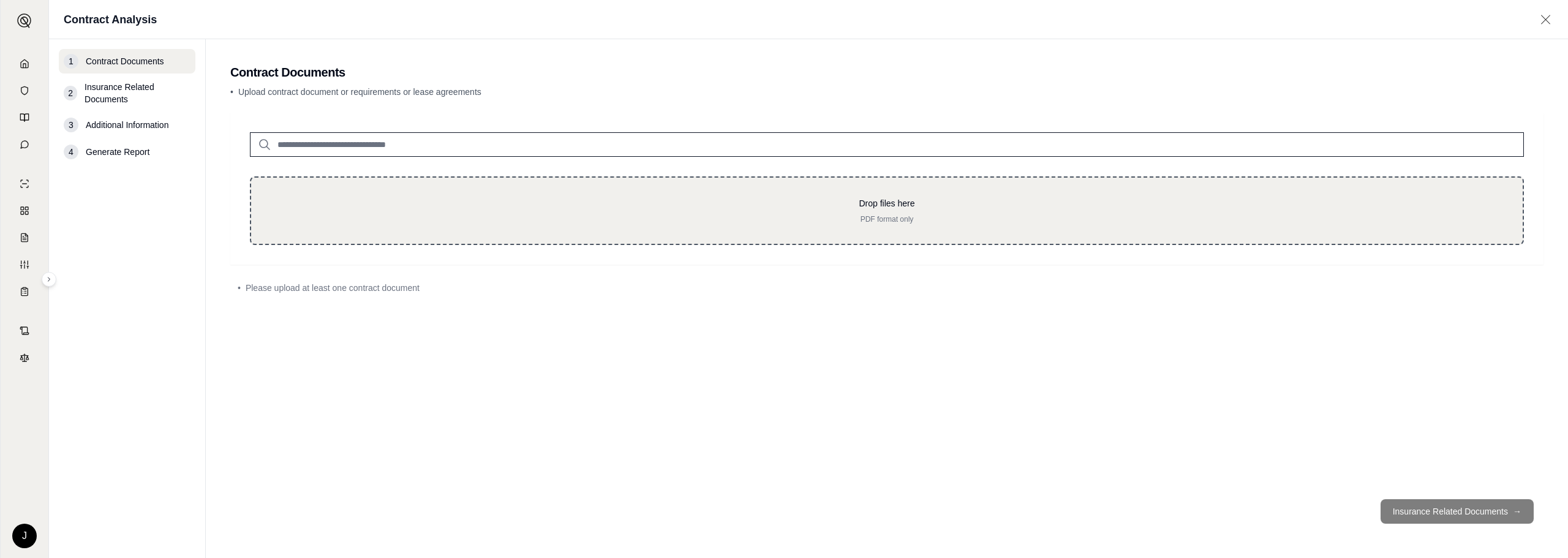
click at [886, 209] on p "Drop files here" at bounding box center [886, 203] width 1232 height 13
type input "**********"
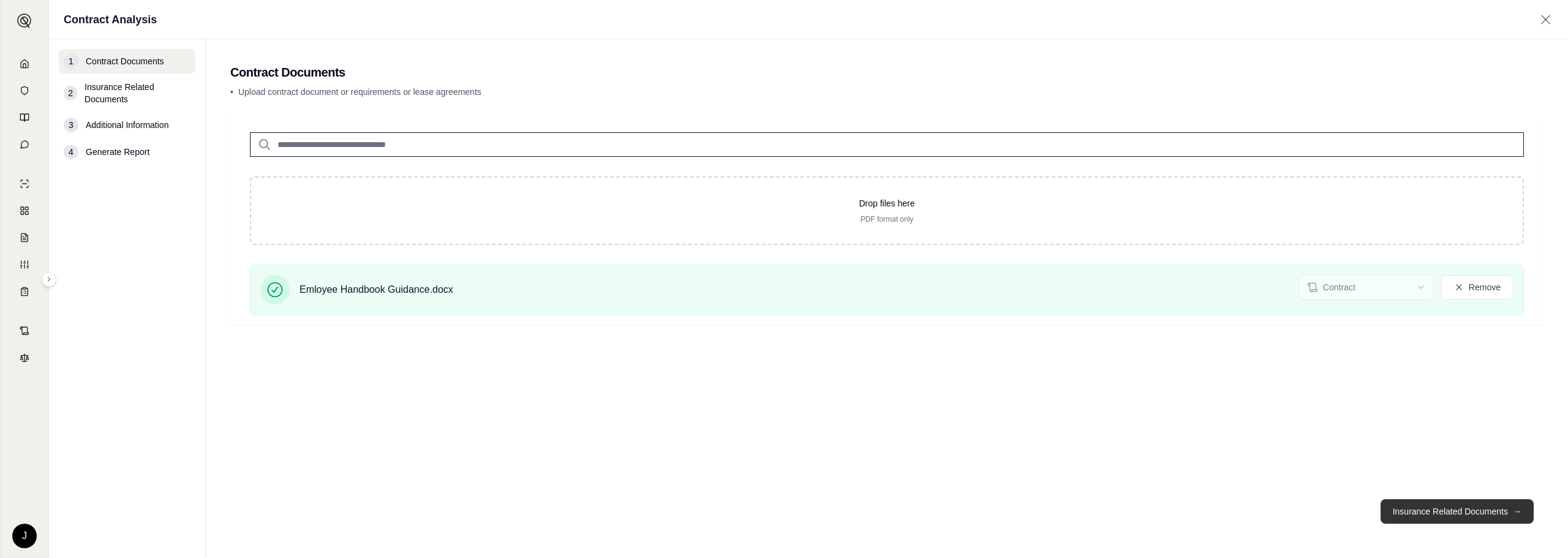
click at [1480, 509] on button "Insurance Related Documents →" at bounding box center [1457, 511] width 153 height 24
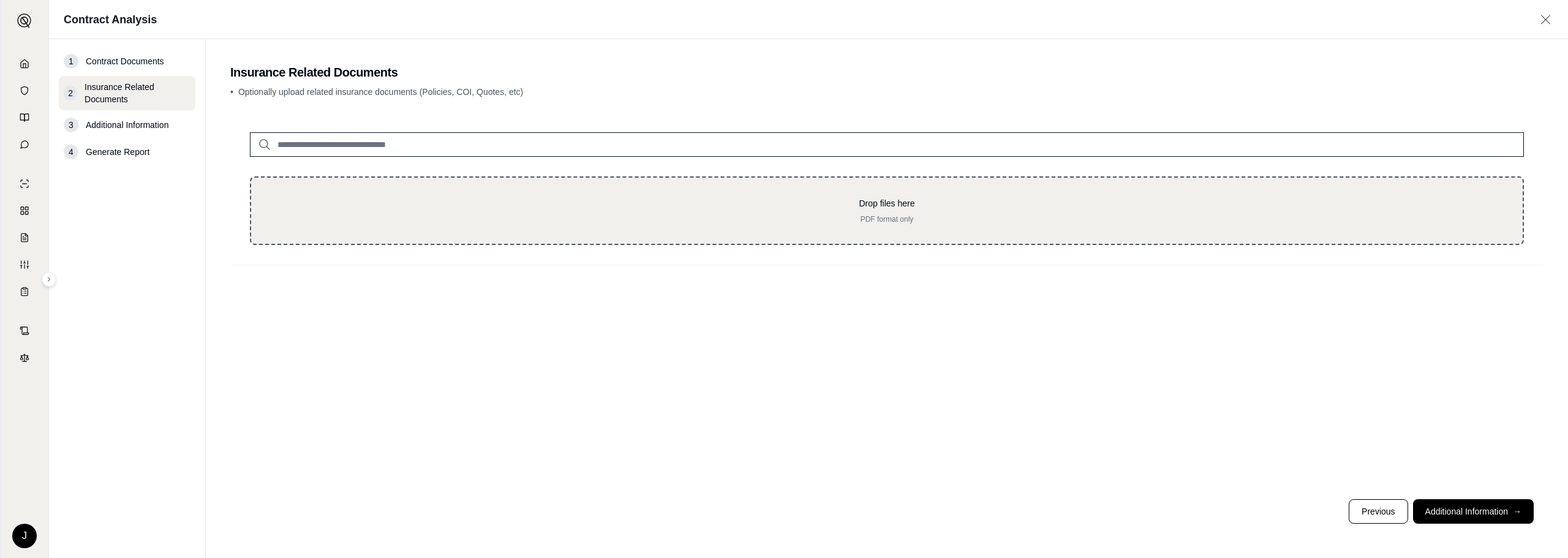
click at [877, 207] on p "Drop files here" at bounding box center [886, 203] width 1232 height 13
type input "**********"
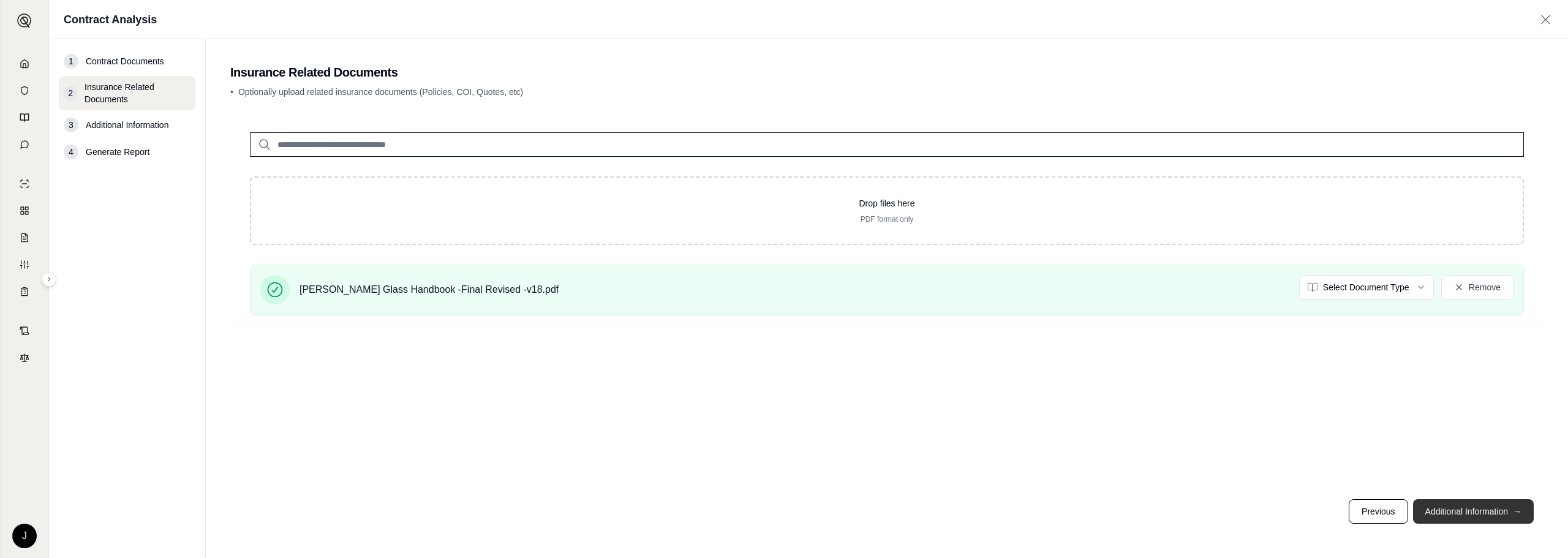
click at [1446, 514] on button "Additional Information →" at bounding box center [1473, 511] width 121 height 24
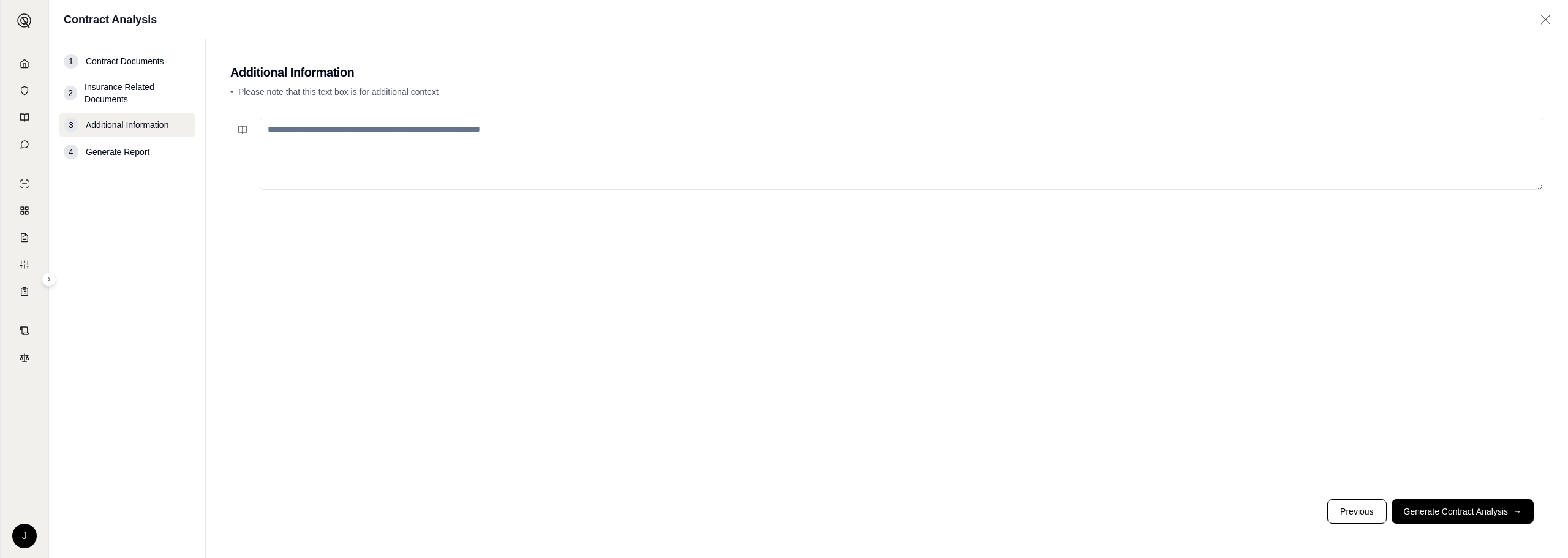
click at [369, 131] on textarea at bounding box center [902, 153] width 1284 height 72
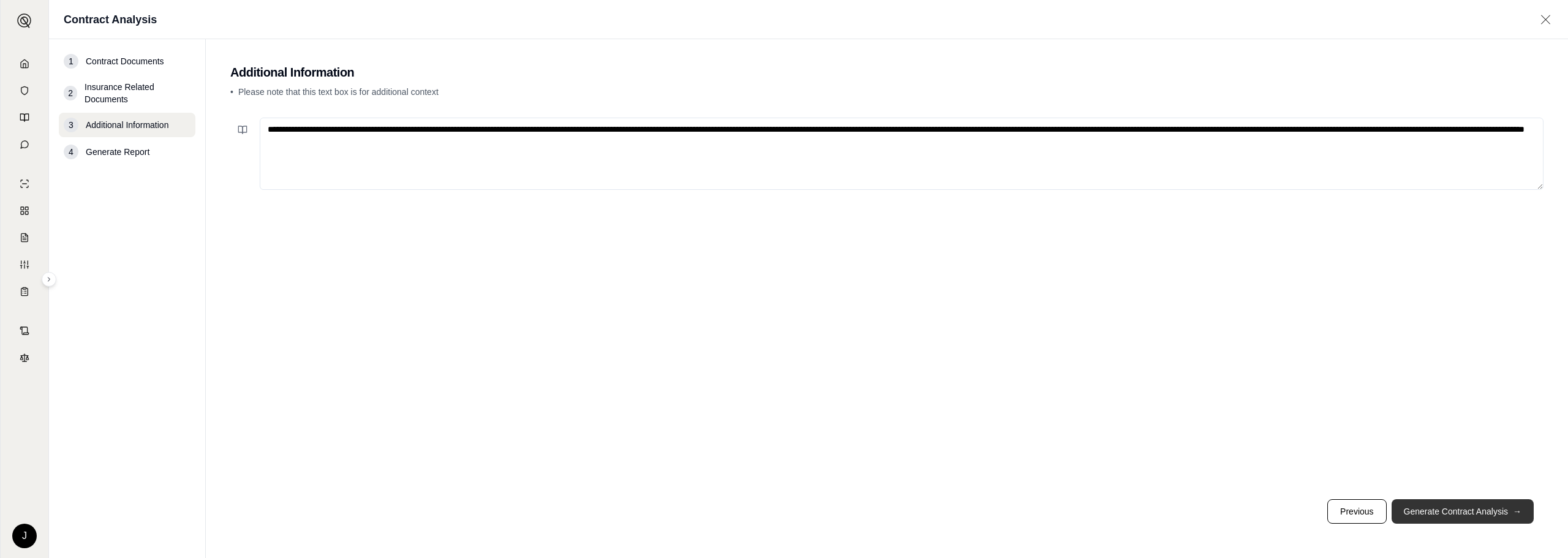
type textarea "**********"
click at [1444, 509] on button "Generate Contract Analysis →" at bounding box center [1461, 511] width 142 height 24
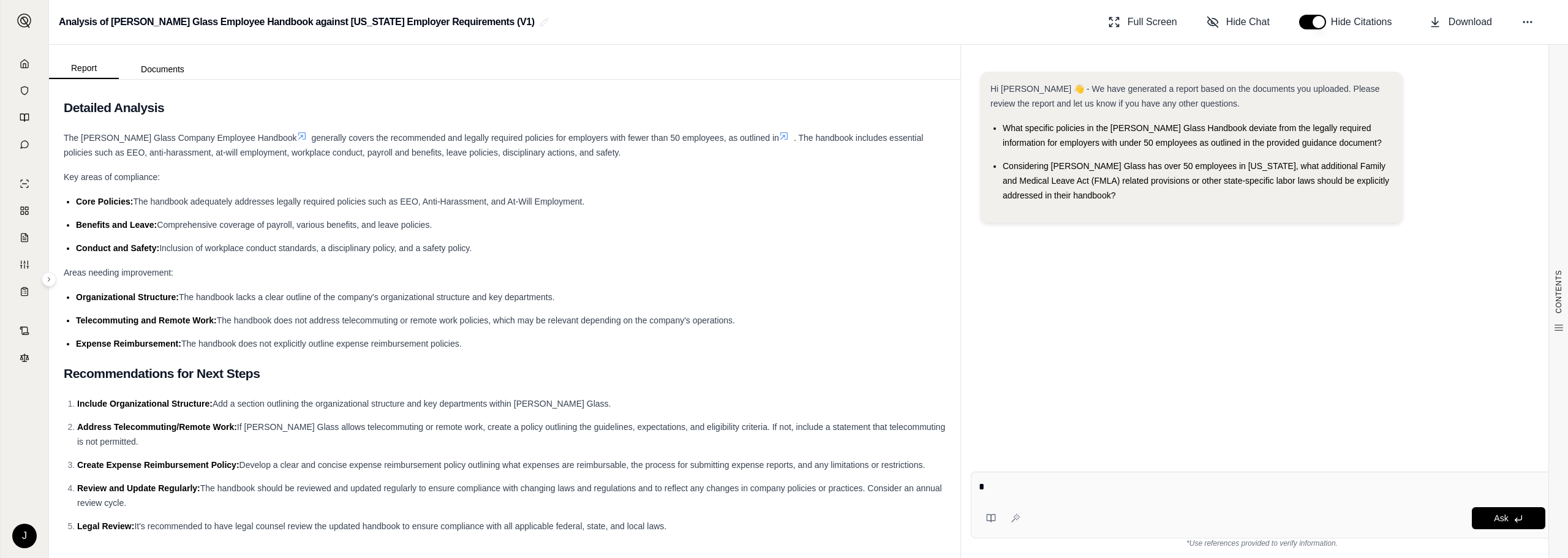
scroll to position [3189, 0]
click at [993, 487] on textarea at bounding box center [1261, 487] width 566 height 14
type textarea "**********"
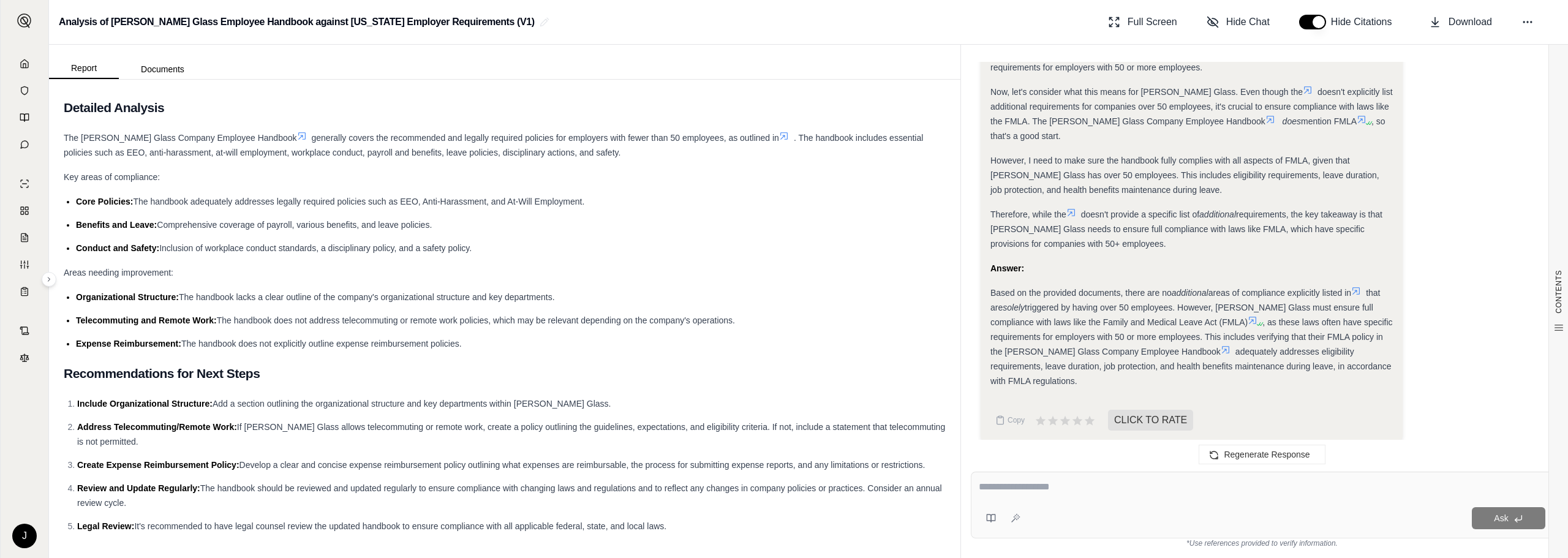
scroll to position [583, 0]
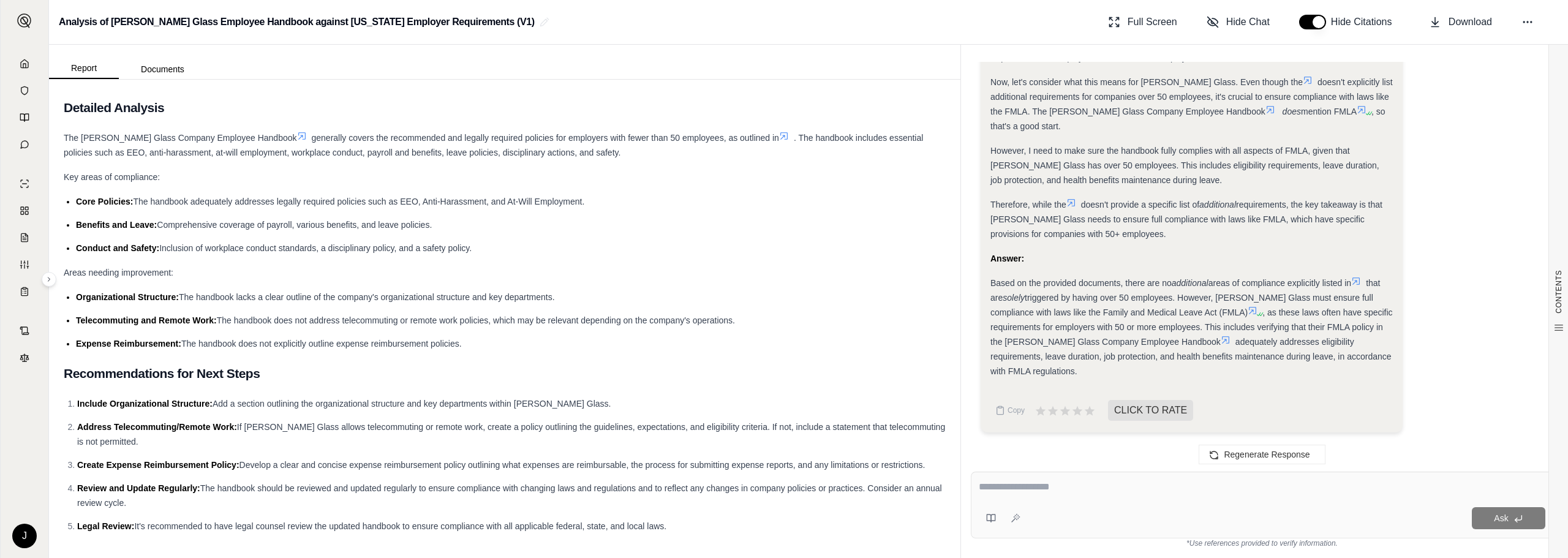
click at [1019, 496] on div at bounding box center [1261, 488] width 566 height 19
click at [1007, 490] on textarea at bounding box center [1261, 487] width 566 height 14
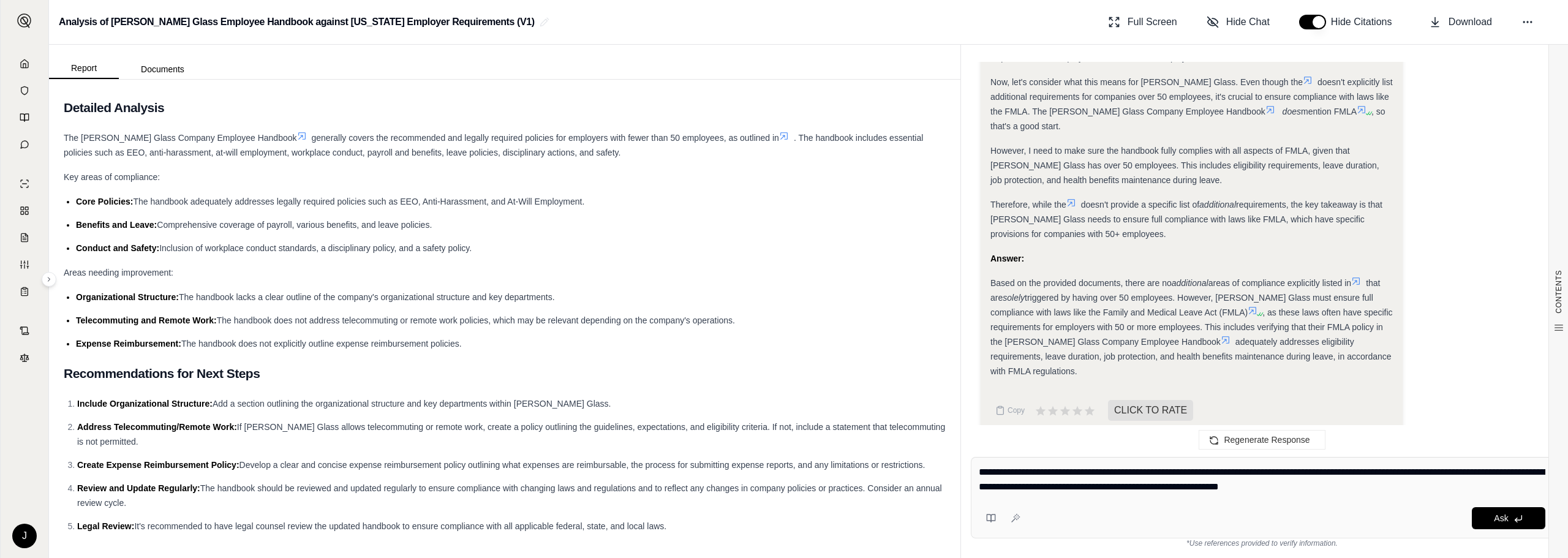
type textarea "**********"
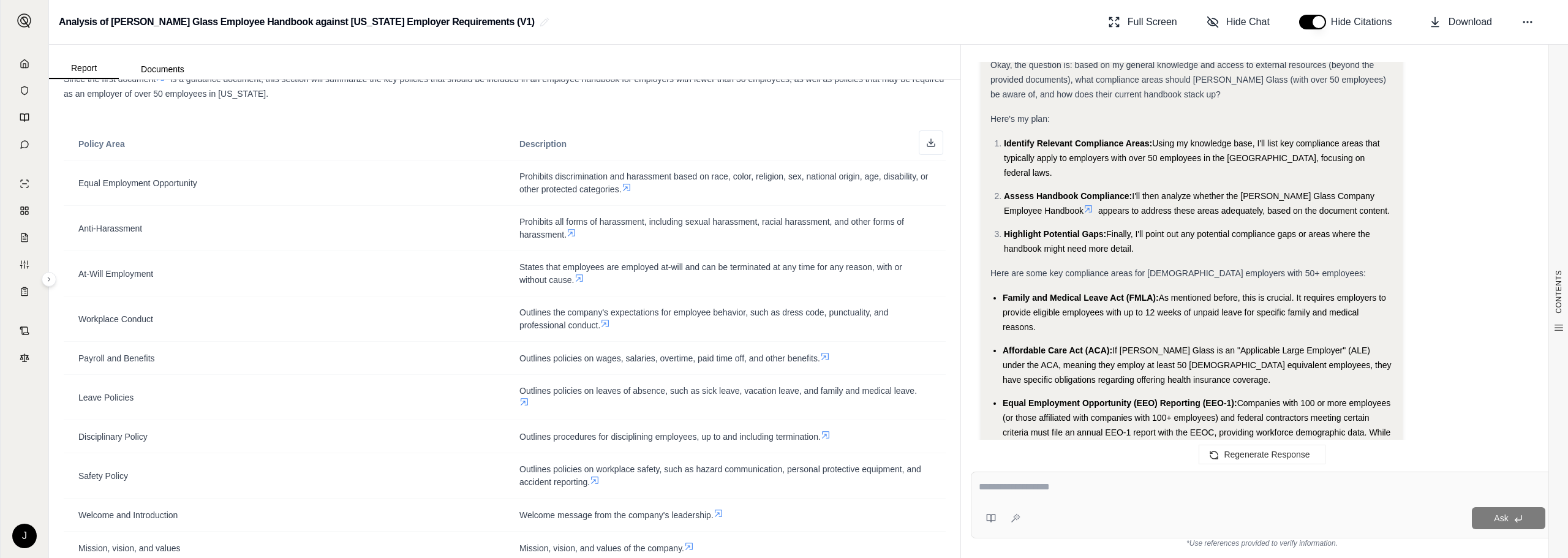
scroll to position [0, 0]
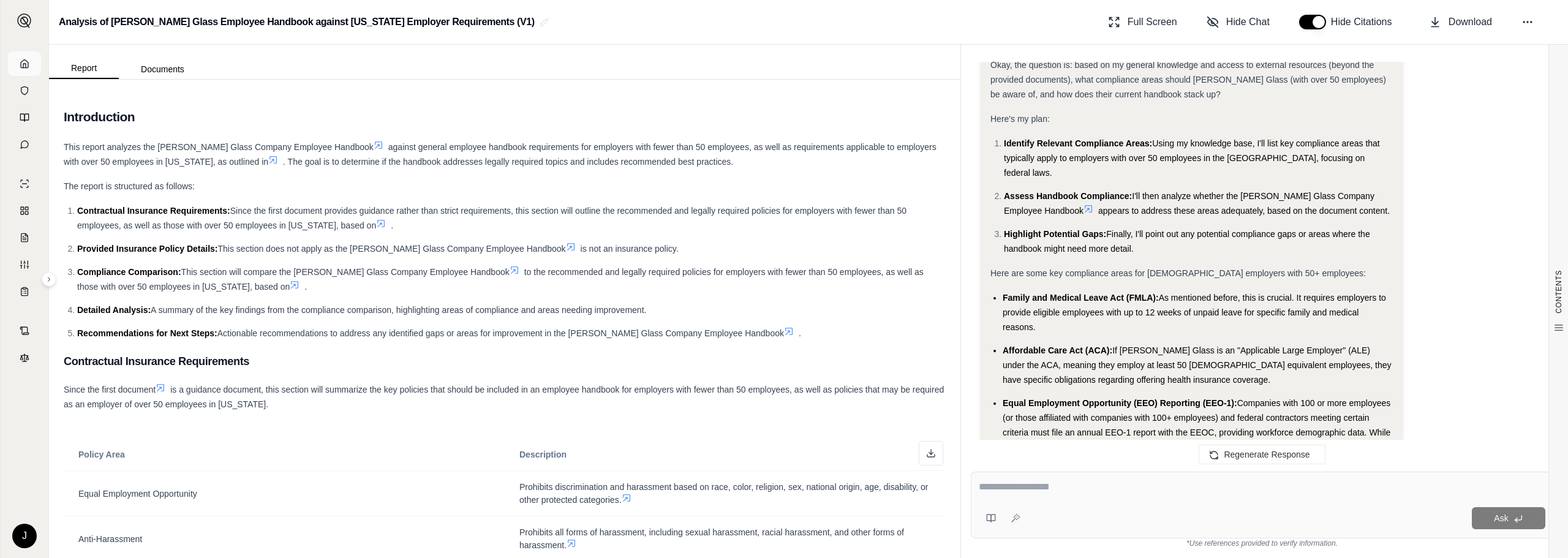
click at [26, 67] on icon at bounding box center [24, 63] width 10 height 10
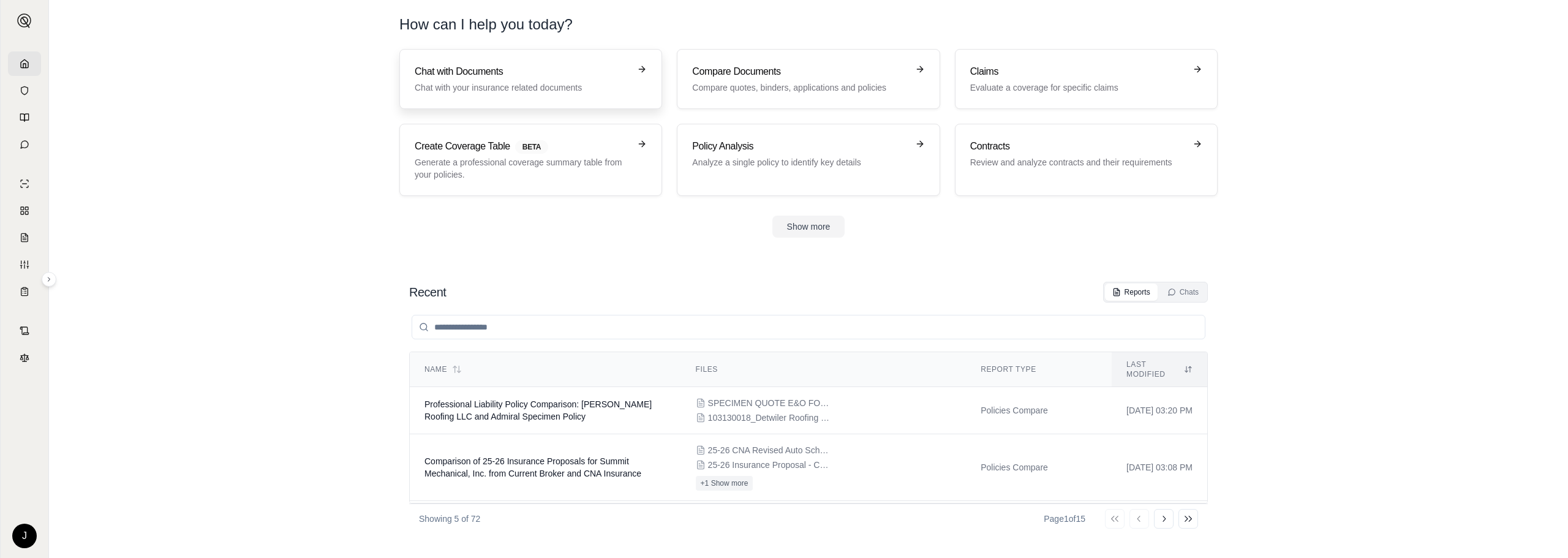
click at [538, 84] on p "Chat with your insurance related documents" at bounding box center [522, 88] width 215 height 13
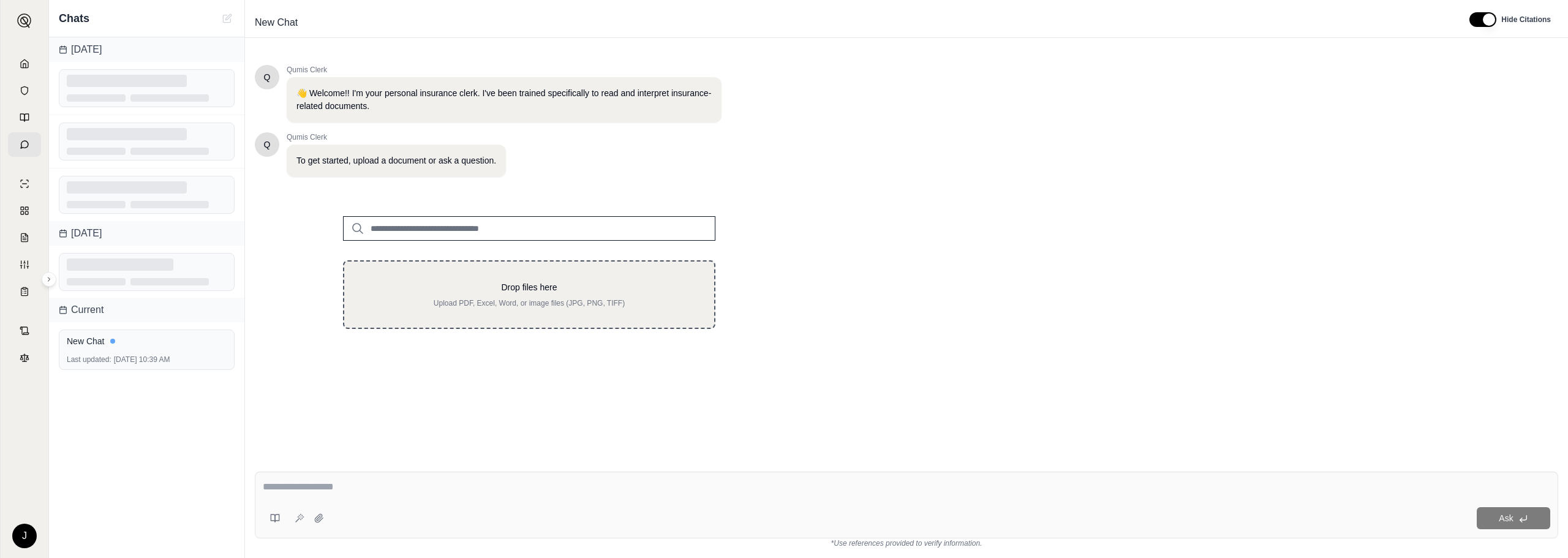
click at [523, 287] on p "Drop files here" at bounding box center [529, 287] width 330 height 13
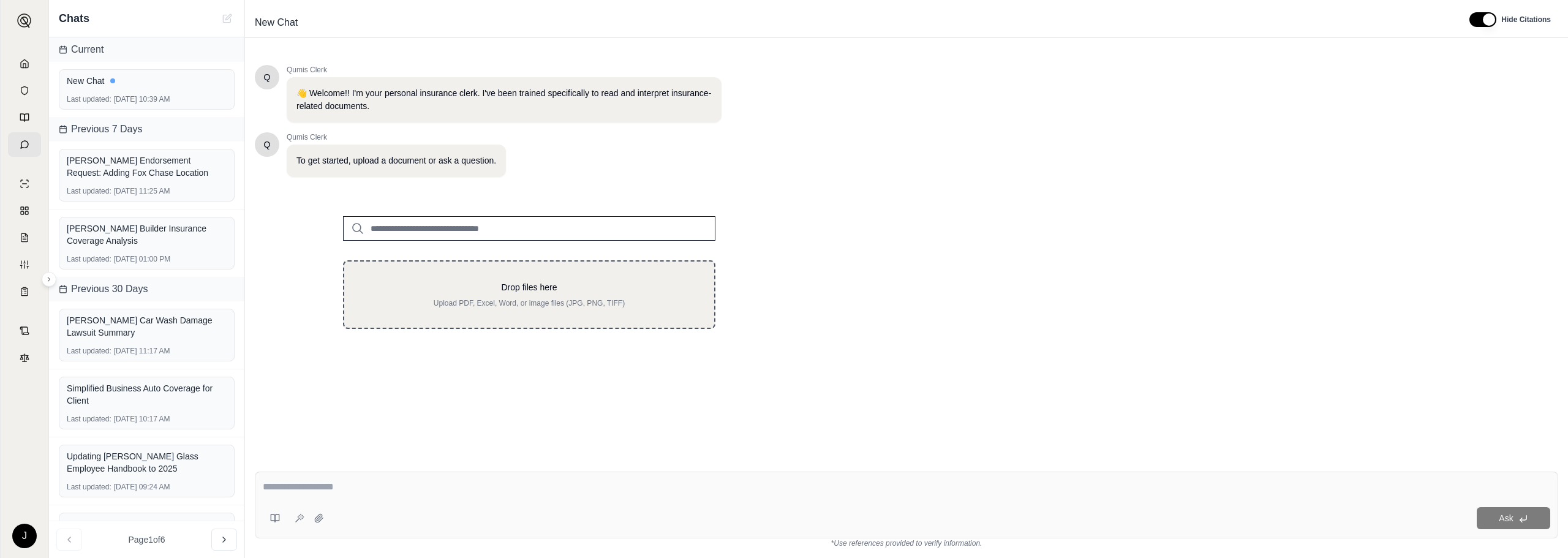
type input "**********"
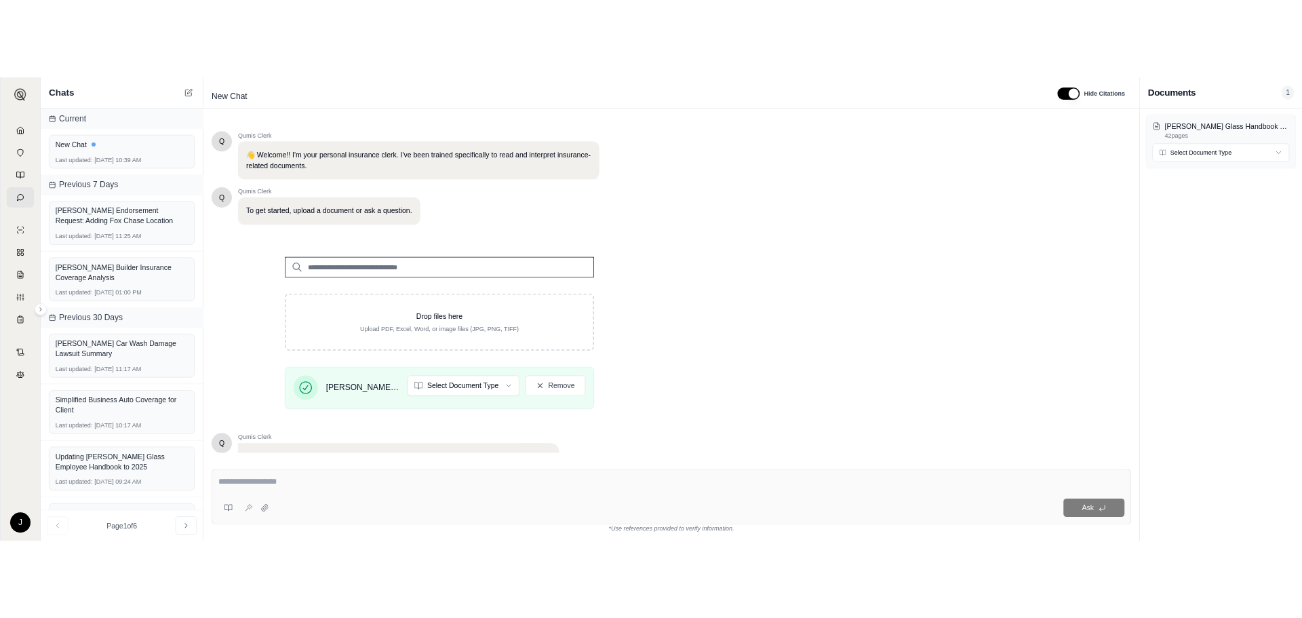
scroll to position [115, 0]
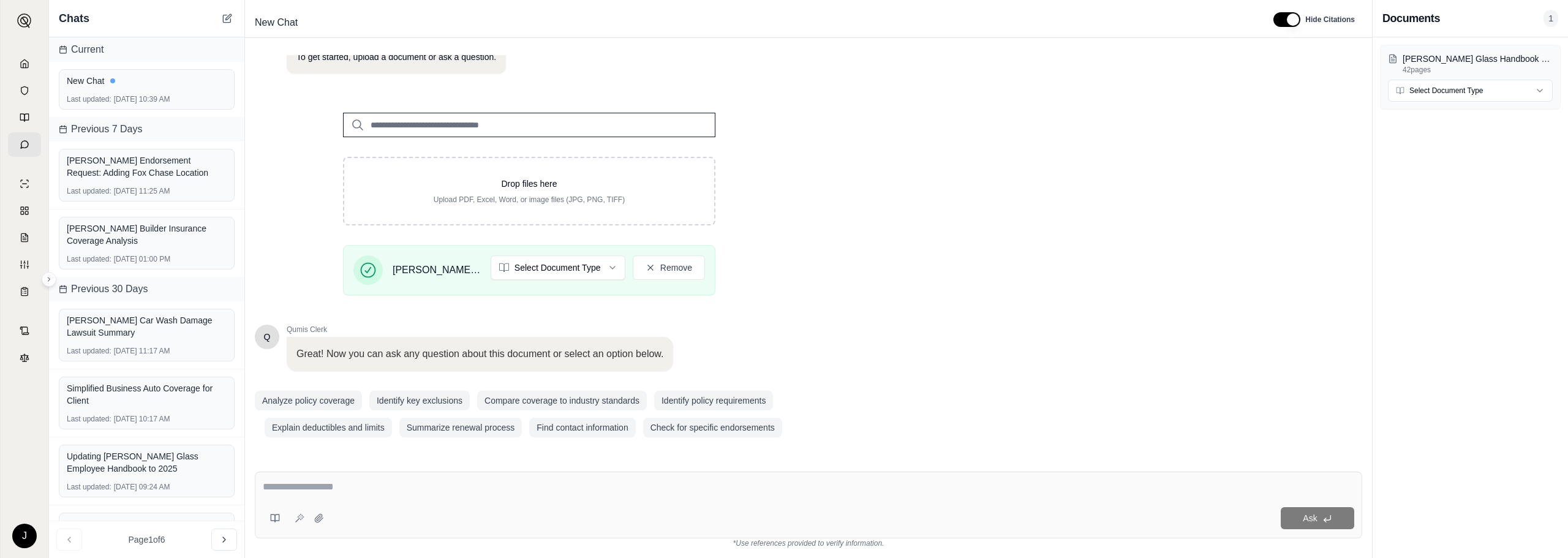
click at [317, 484] on textarea at bounding box center [808, 487] width 1091 height 14
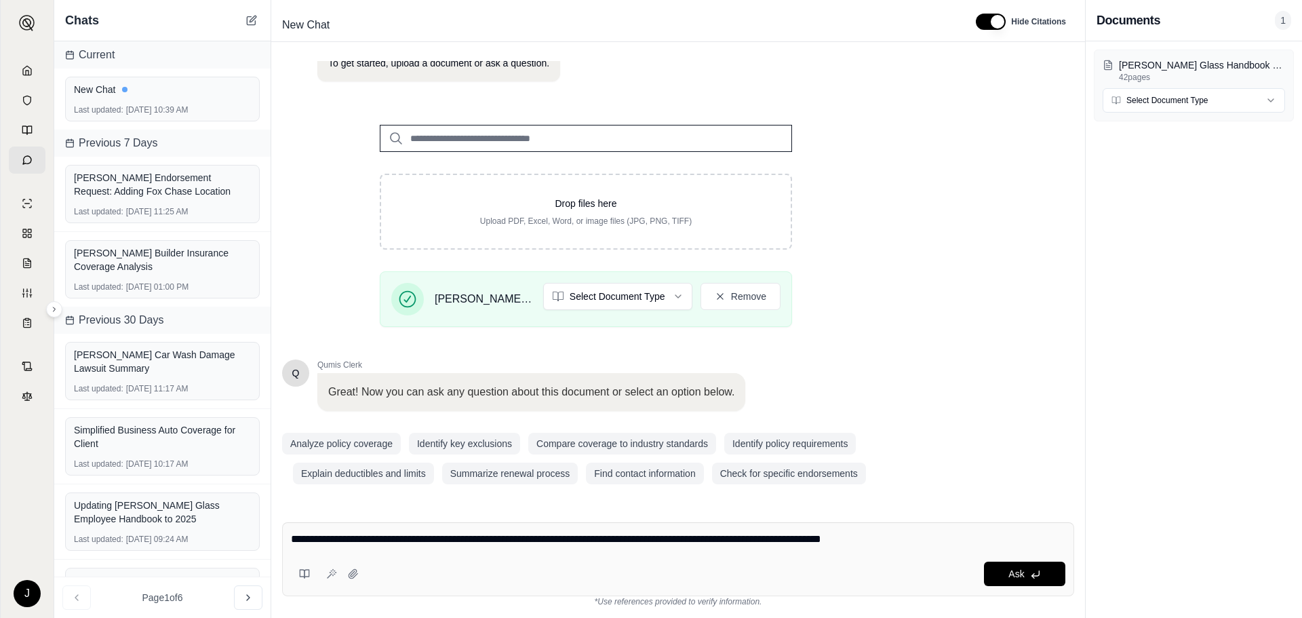
click at [940, 535] on textarea "**********" at bounding box center [678, 539] width 775 height 16
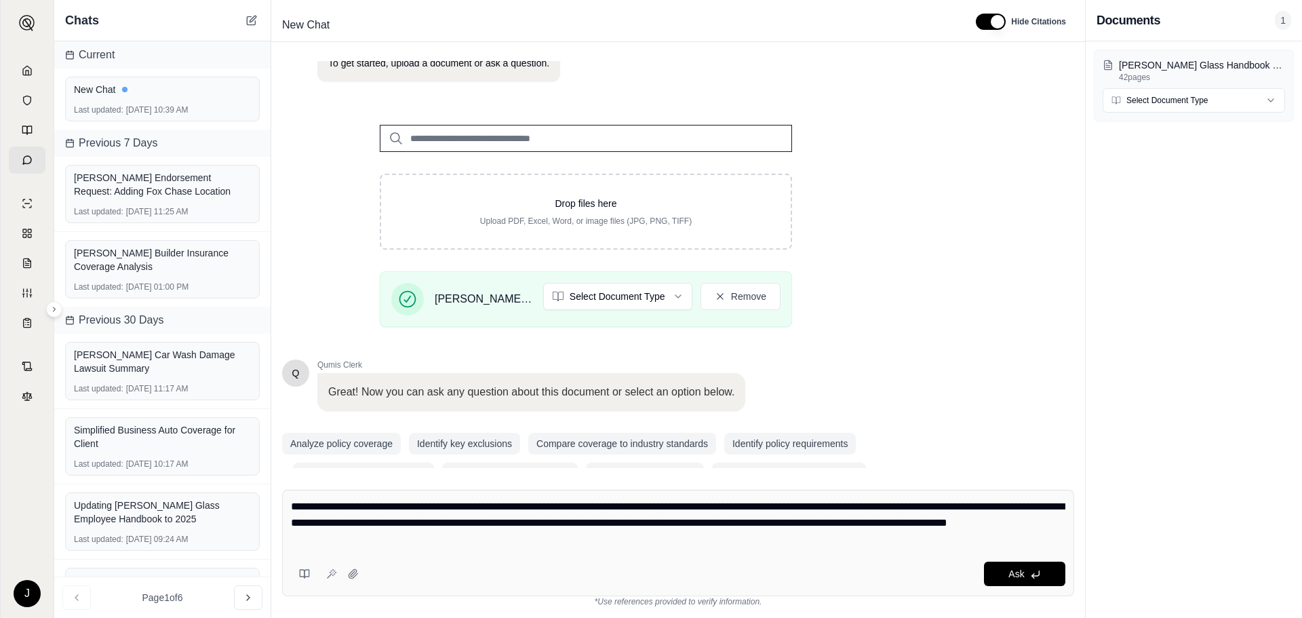
type textarea "**********"
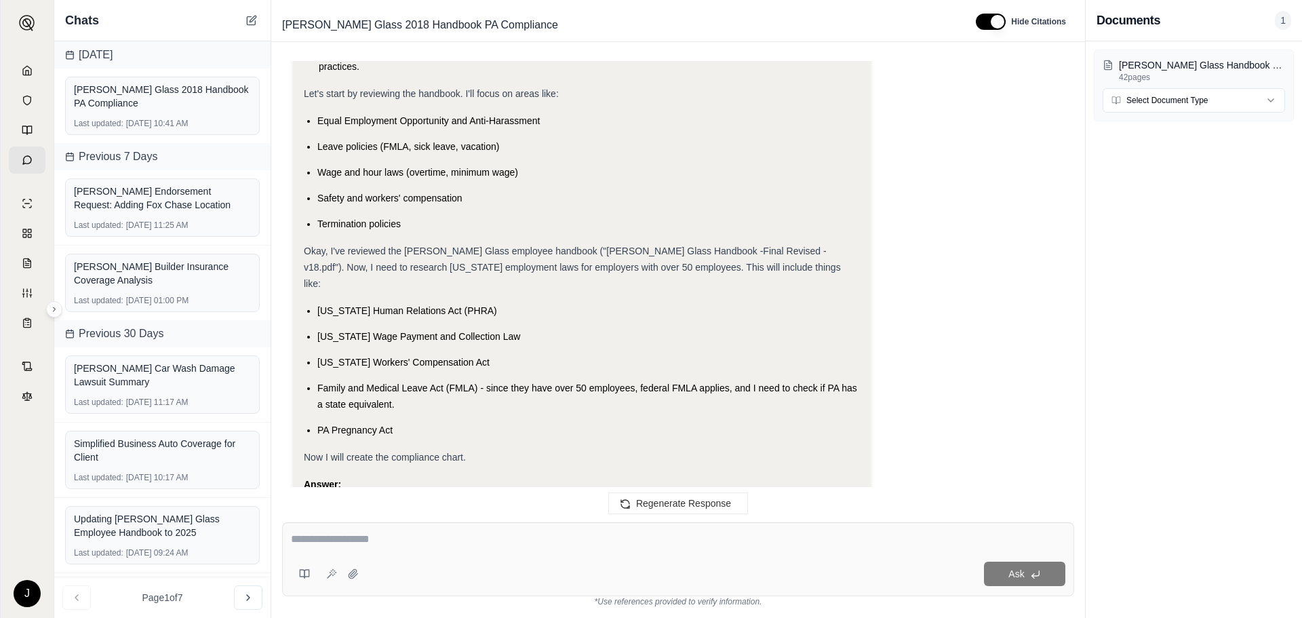
scroll to position [535, 0]
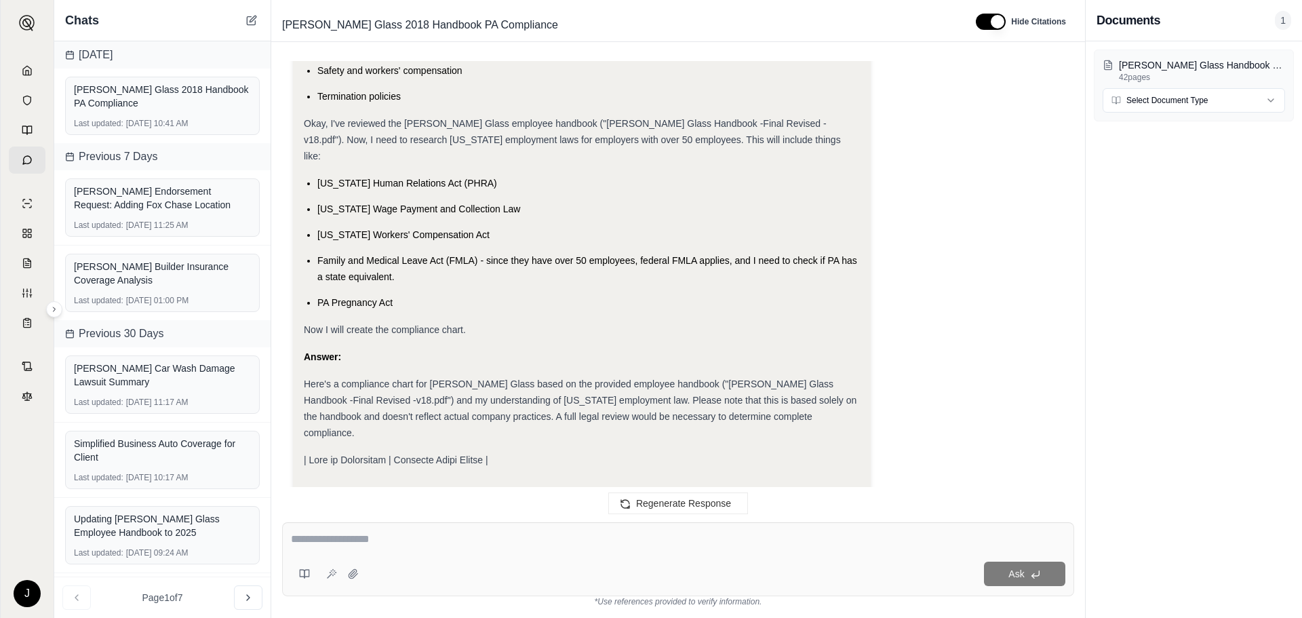
click at [404, 349] on div "Answer:" at bounding box center [582, 357] width 556 height 16
click at [413, 454] on span at bounding box center [396, 459] width 185 height 11
click at [350, 454] on span at bounding box center [396, 459] width 185 height 11
click at [330, 454] on span at bounding box center [396, 459] width 185 height 11
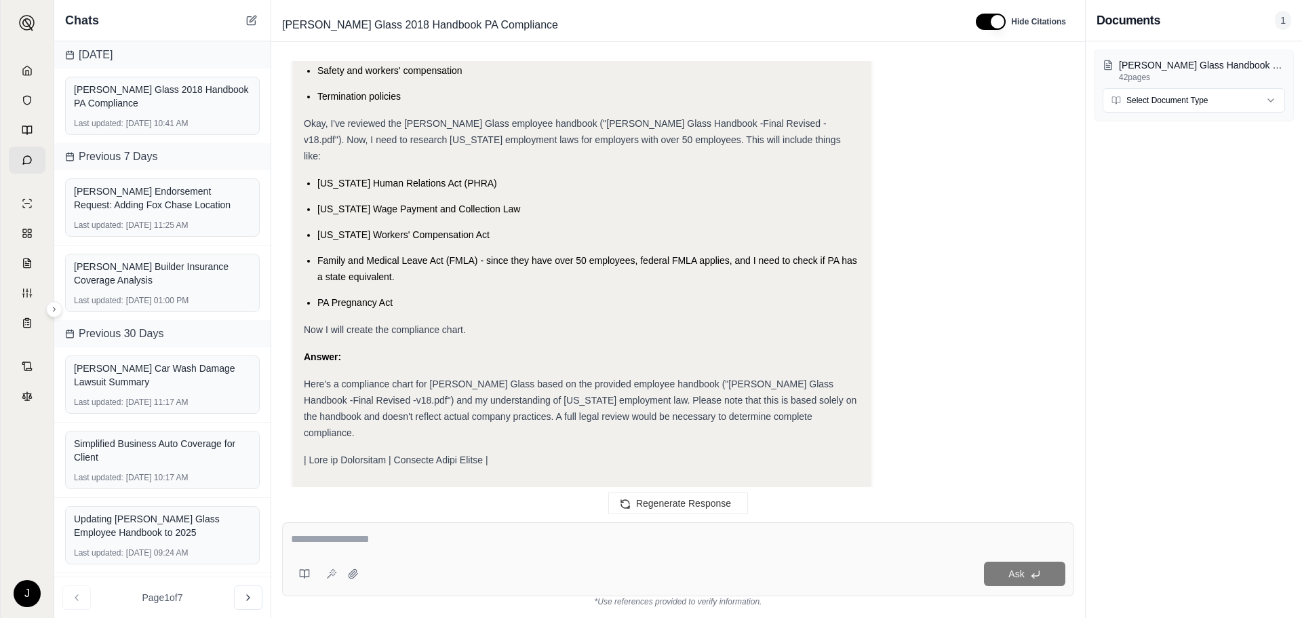
click at [482, 313] on div "Analysis: Okay, I need to create a compliance chart for [PERSON_NAME] Glass, a …" at bounding box center [582, 74] width 556 height 787
click at [1271, 97] on html "J Chats [DATE] [PERSON_NAME] Glass 2018 Handbook PA Compliance Last updated: [D…" at bounding box center [651, 309] width 1302 height 618
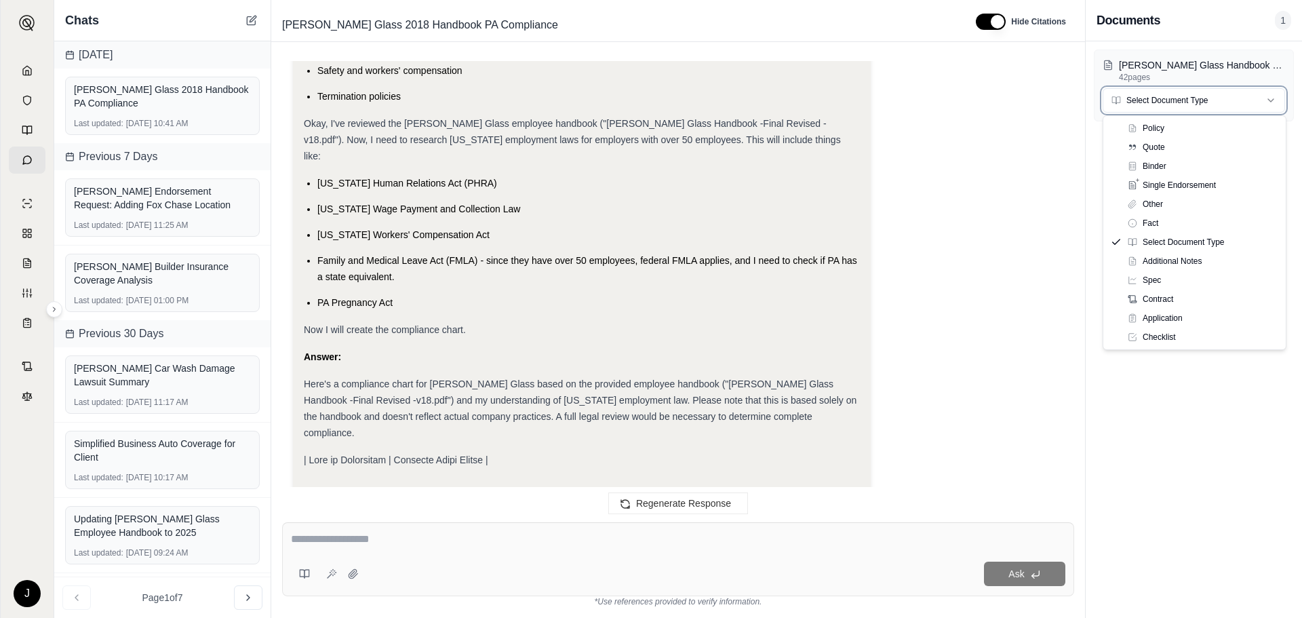
click at [1001, 365] on html "J Chats [DATE] [PERSON_NAME] Glass 2018 Handbook PA Compliance Last updated: [D…" at bounding box center [651, 309] width 1302 height 618
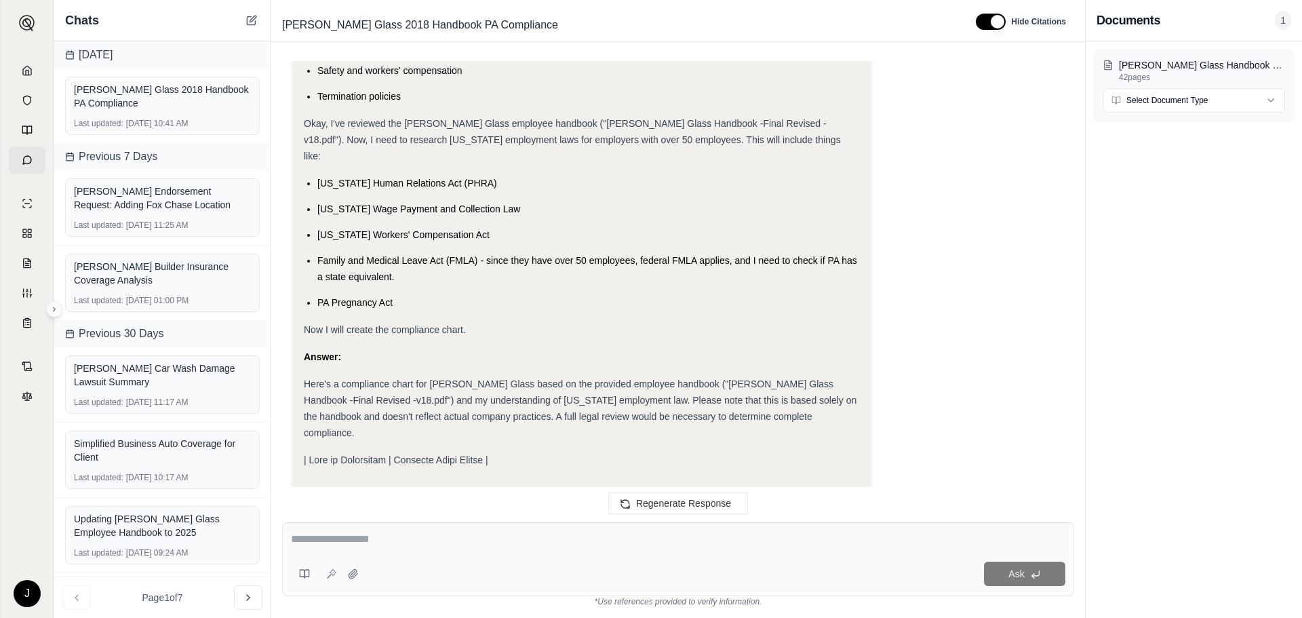
click at [336, 539] on textarea at bounding box center [678, 539] width 775 height 16
click at [314, 533] on textarea at bounding box center [678, 539] width 775 height 16
type textarea "**********"
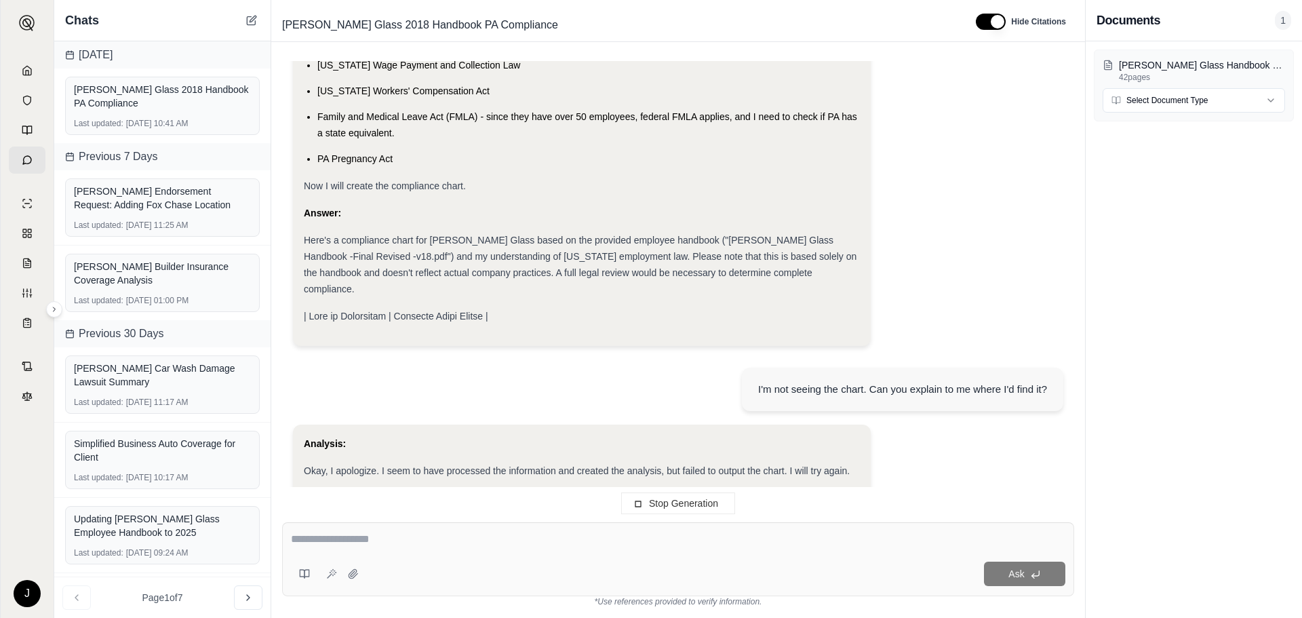
scroll to position [705, 0]
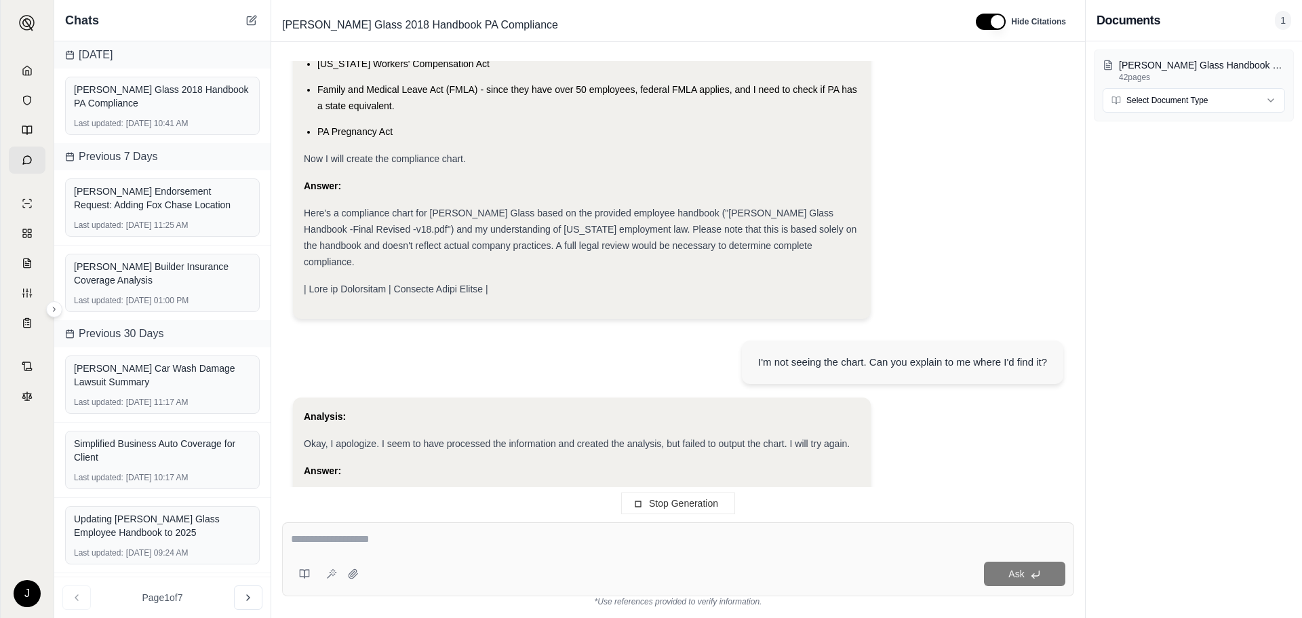
click at [376, 492] on span "| Area of Compliance | [PERSON_NAME] Glass Policy" at bounding box center [418, 497] width 229 height 11
click at [374, 492] on span "| Area of Compliance | [PERSON_NAME] Glass Policy" at bounding box center [418, 497] width 229 height 11
click at [368, 465] on div "Analysis: Okay, I apologize. I seem to have processed the information and creat…" at bounding box center [582, 462] width 556 height 109
drag, startPoint x: 429, startPoint y: 467, endPoint x: 442, endPoint y: 467, distance: 13.6
click at [429, 467] on div "Analysis: Okay, I apologize. I seem to have processed the information and creat…" at bounding box center [582, 462] width 556 height 109
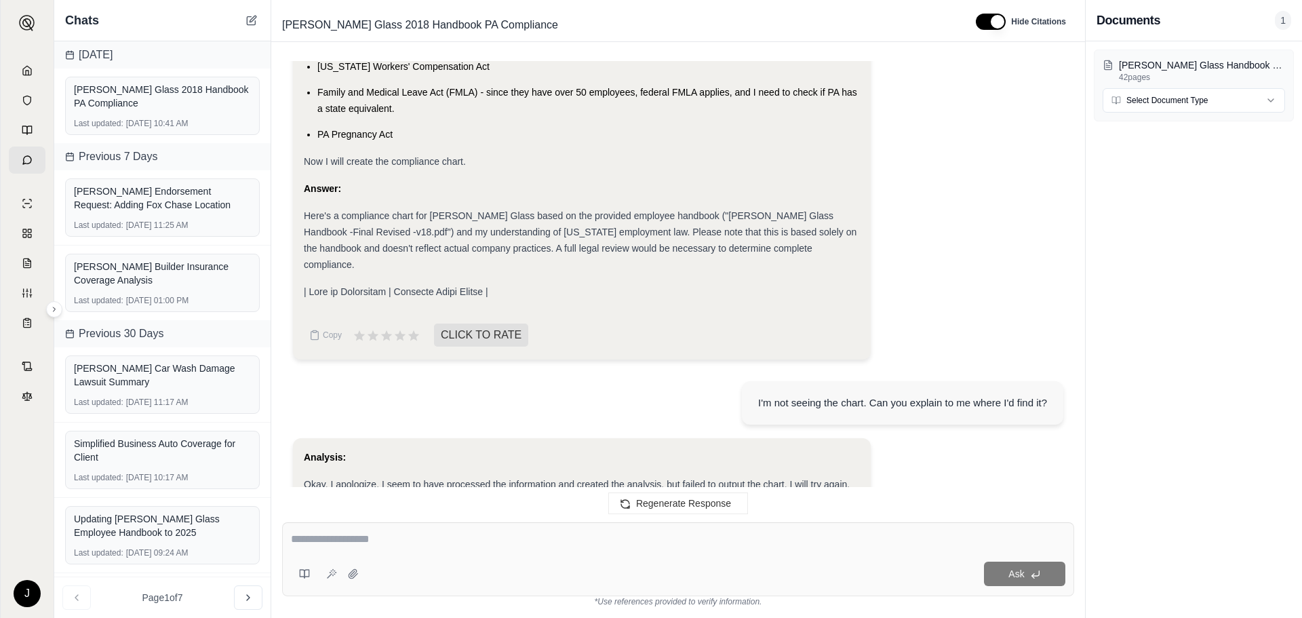
scroll to position [781, 0]
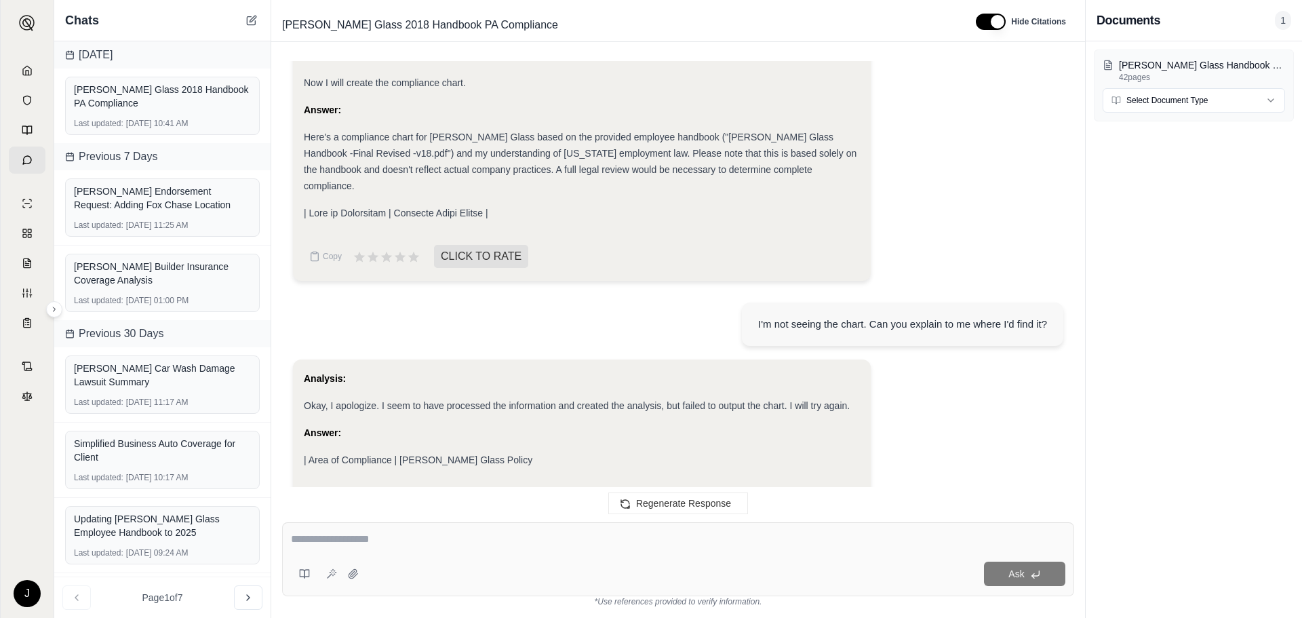
click at [355, 497] on icon at bounding box center [359, 504] width 15 height 15
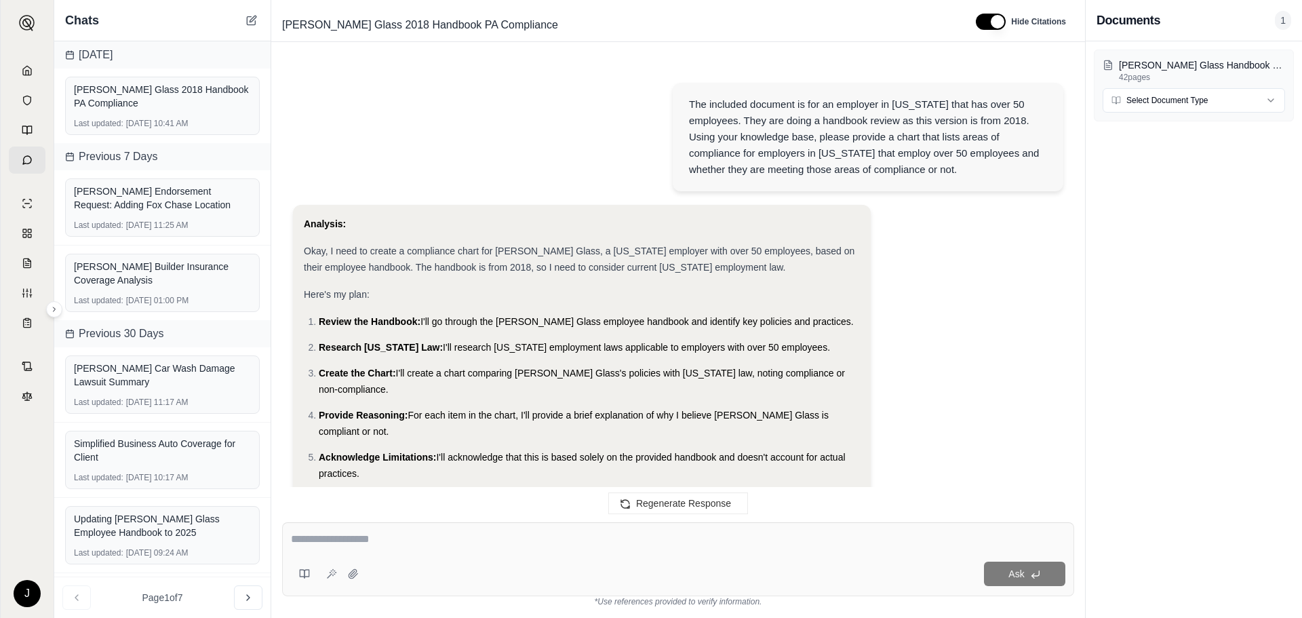
scroll to position [893, 0]
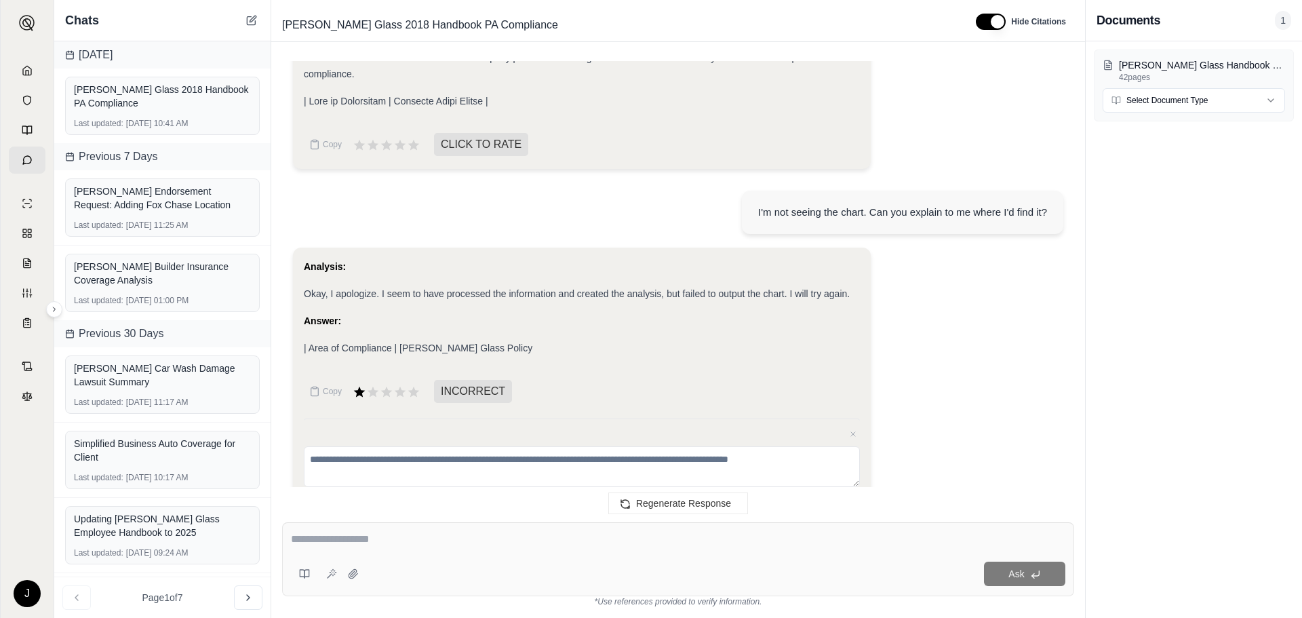
click at [358, 446] on textarea at bounding box center [582, 466] width 556 height 41
type textarea "**********"
click at [857, 498] on button "Submit" at bounding box center [842, 507] width 36 height 19
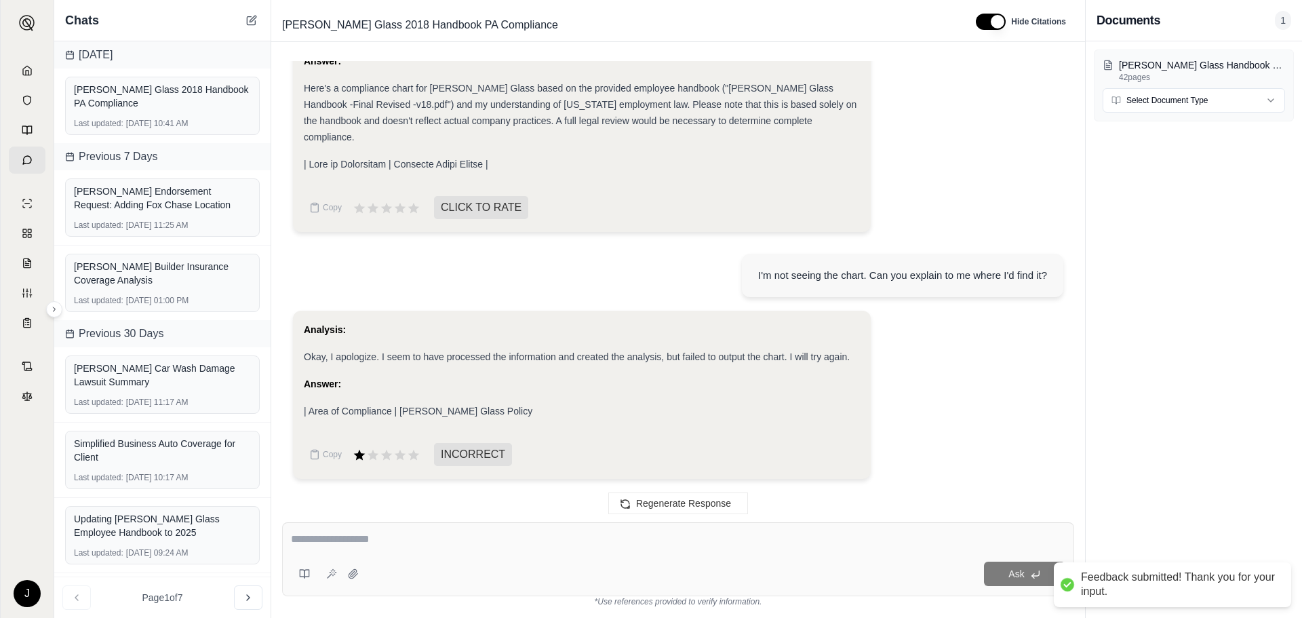
scroll to position [781, 0]
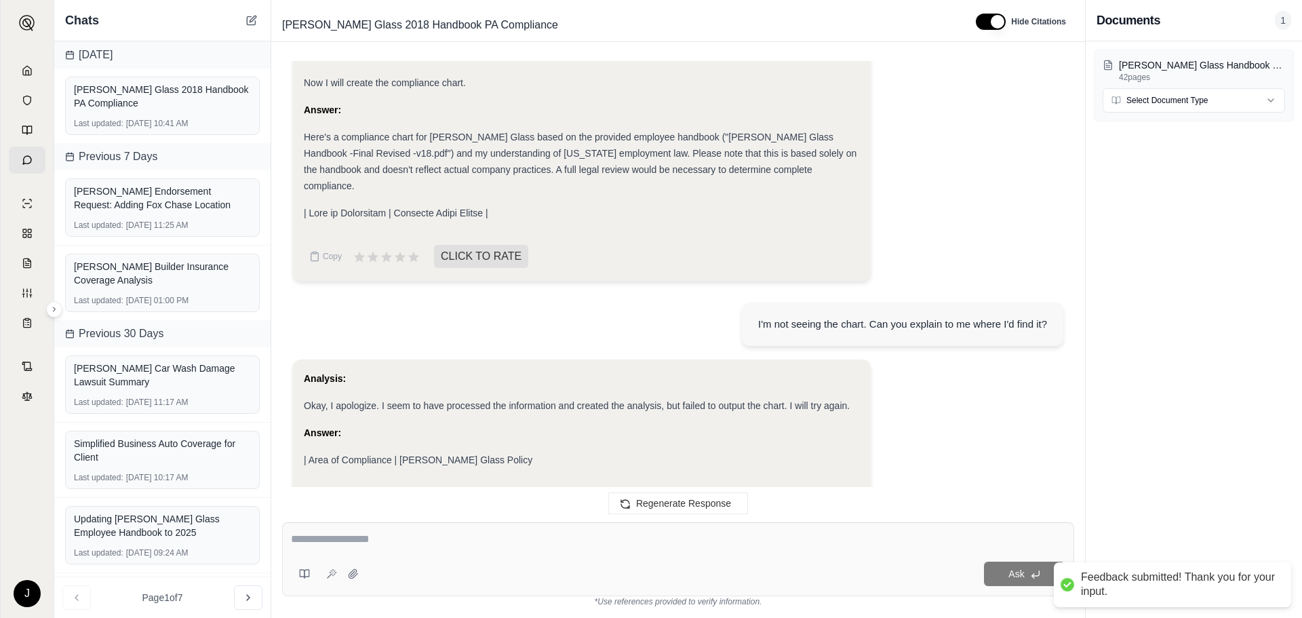
click at [846, 490] on div "Copy INCORRECT" at bounding box center [582, 503] width 556 height 27
click at [459, 452] on div "| Area of Compliance | [PERSON_NAME] Glass Policy" at bounding box center [582, 460] width 556 height 16
click at [459, 454] on span "| Area of Compliance | [PERSON_NAME] Glass Policy" at bounding box center [418, 459] width 229 height 11
click at [376, 454] on span "| Area of Compliance | [PERSON_NAME] Glass Policy" at bounding box center [418, 459] width 229 height 11
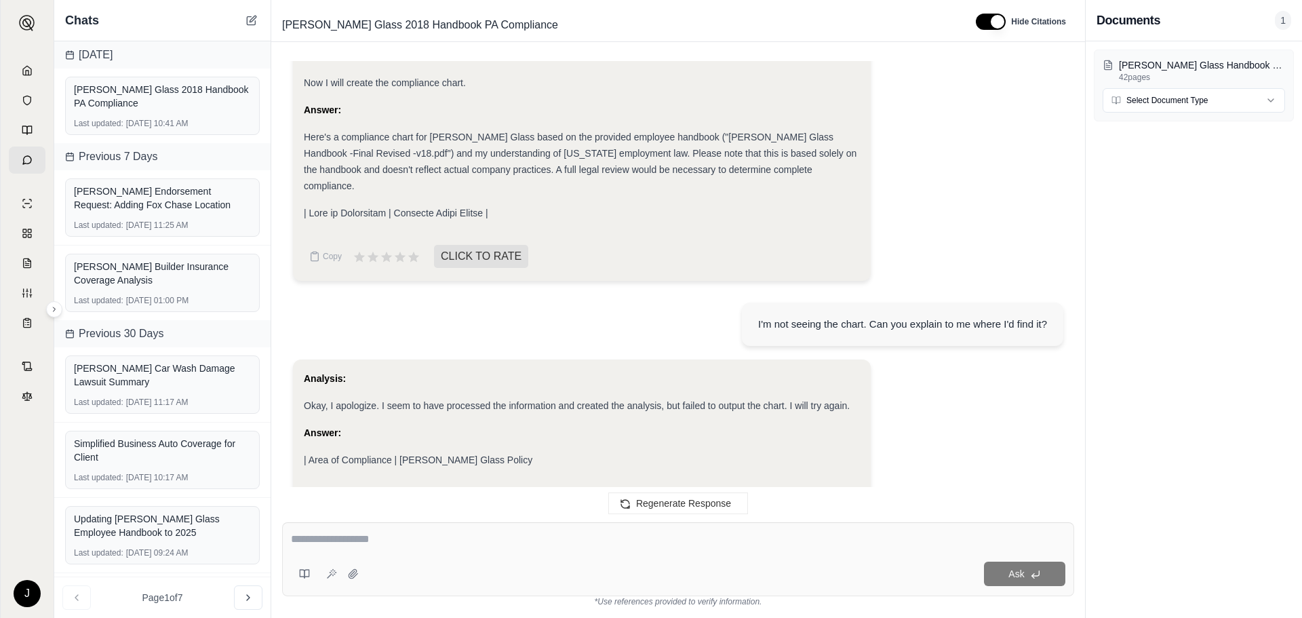
click at [330, 425] on div "Answer:" at bounding box center [582, 433] width 556 height 16
click at [326, 427] on strong "Answer:" at bounding box center [322, 432] width 37 height 11
click at [395, 398] on div "Okay, I apologize. I seem to have processed the information and created the ana…" at bounding box center [582, 406] width 556 height 16
click at [254, 603] on button at bounding box center [248, 597] width 28 height 24
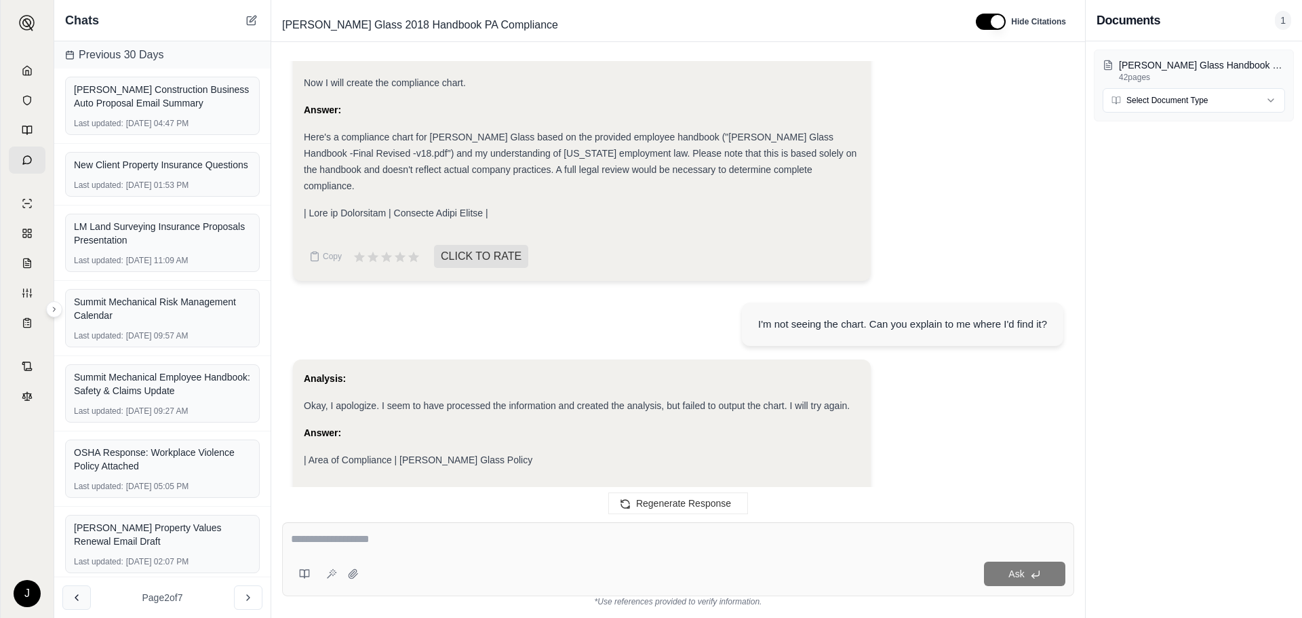
click at [72, 600] on icon at bounding box center [76, 597] width 11 height 11
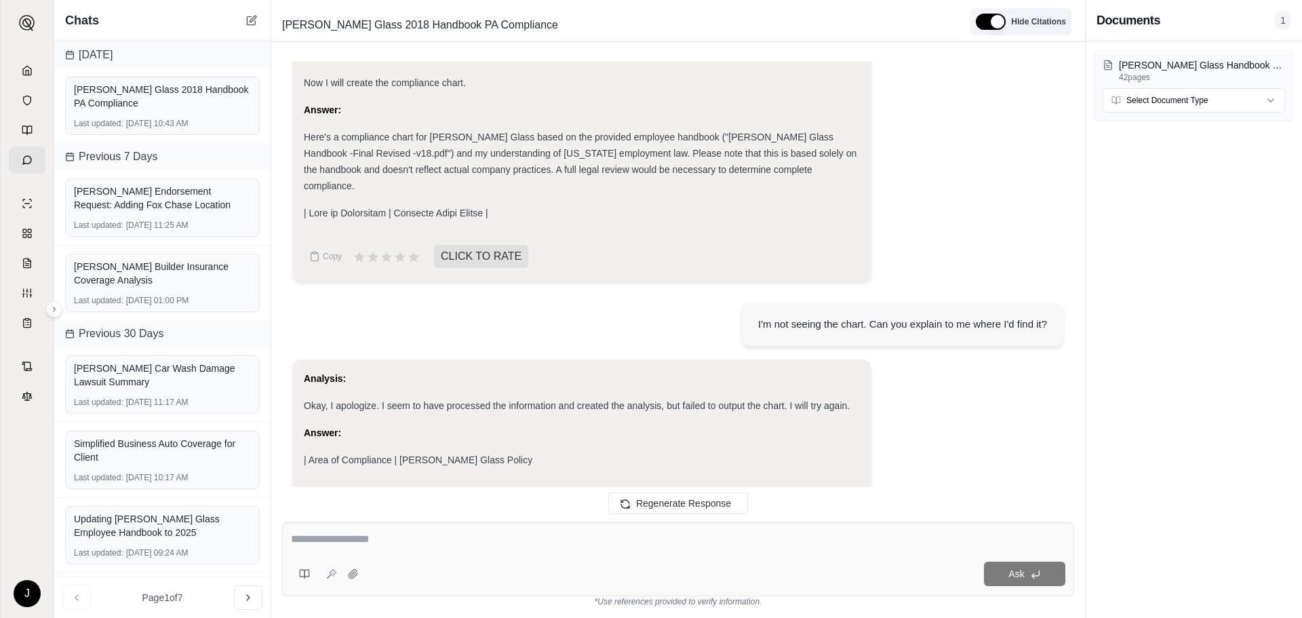
click at [998, 21] on button "button" at bounding box center [991, 22] width 30 height 16
click at [982, 20] on button "button" at bounding box center [987, 22] width 30 height 16
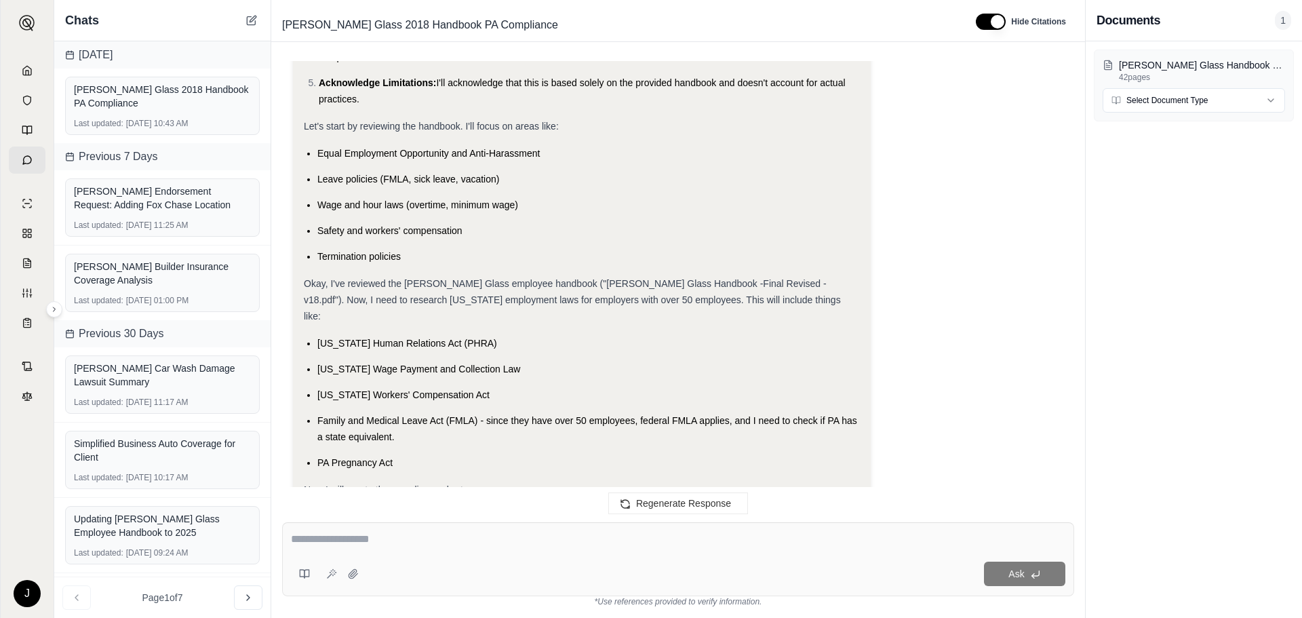
scroll to position [646, 0]
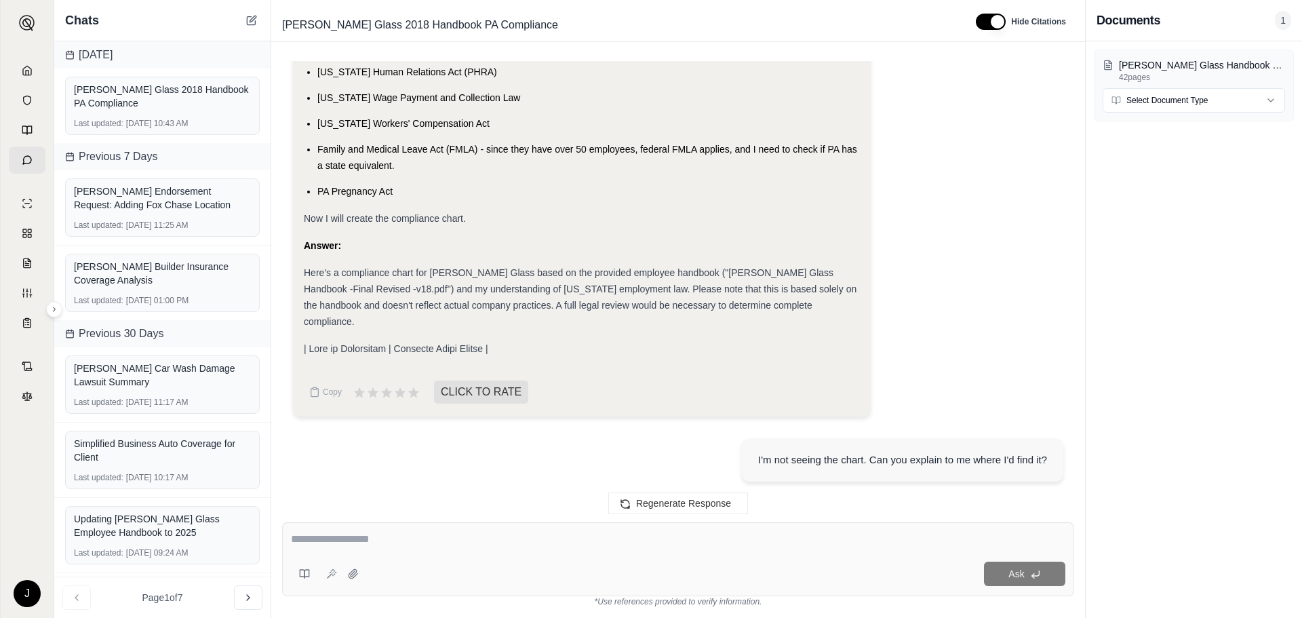
click at [459, 343] on span at bounding box center [396, 348] width 185 height 11
click at [368, 343] on span at bounding box center [396, 348] width 185 height 11
click at [656, 341] on div at bounding box center [582, 349] width 556 height 16
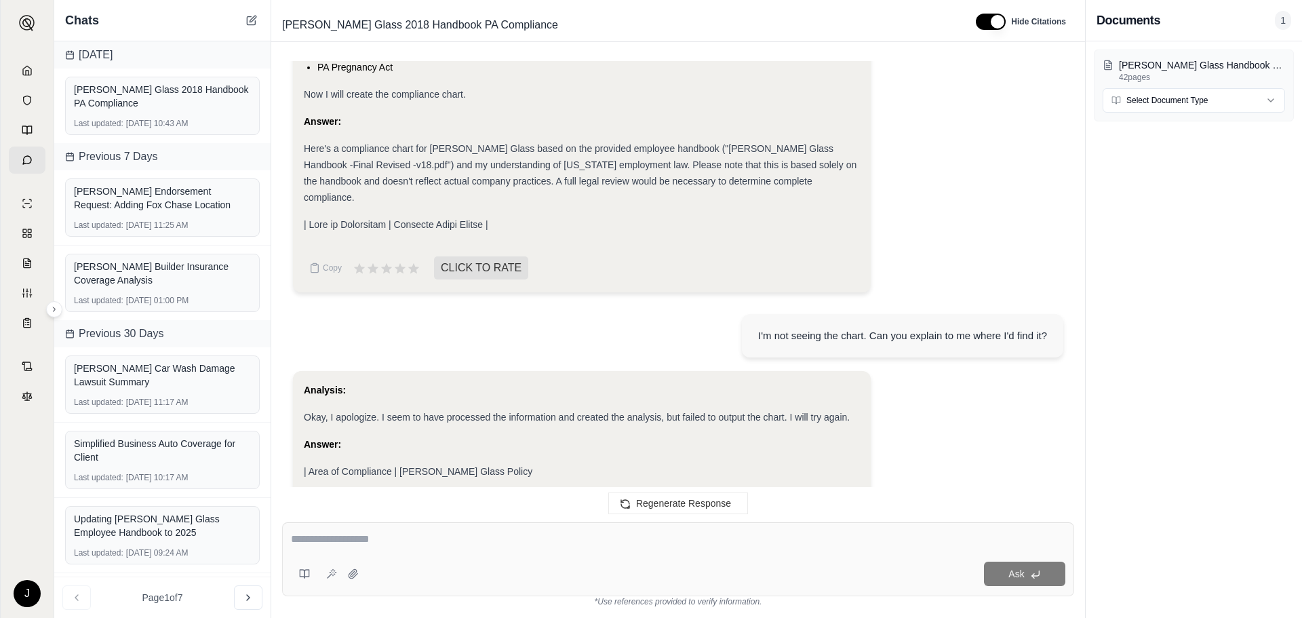
scroll to position [781, 0]
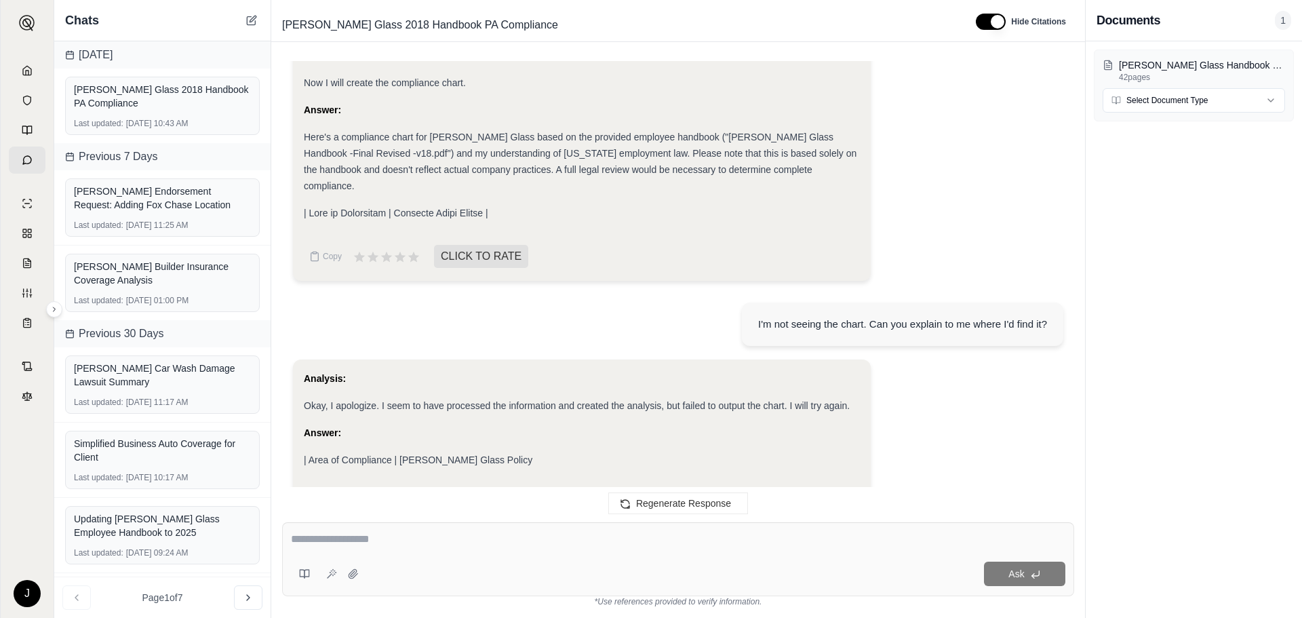
click at [401, 454] on span "| Area of Compliance | [PERSON_NAME] Glass Policy" at bounding box center [418, 459] width 229 height 11
click at [372, 454] on span "| Area of Compliance | [PERSON_NAME] Glass Policy" at bounding box center [418, 459] width 229 height 11
click at [439, 454] on span "| Area of Compliance | [PERSON_NAME] Glass Policy" at bounding box center [418, 459] width 229 height 11
click at [526, 452] on div "| Area of Compliance | [PERSON_NAME] Glass Policy" at bounding box center [582, 460] width 556 height 16
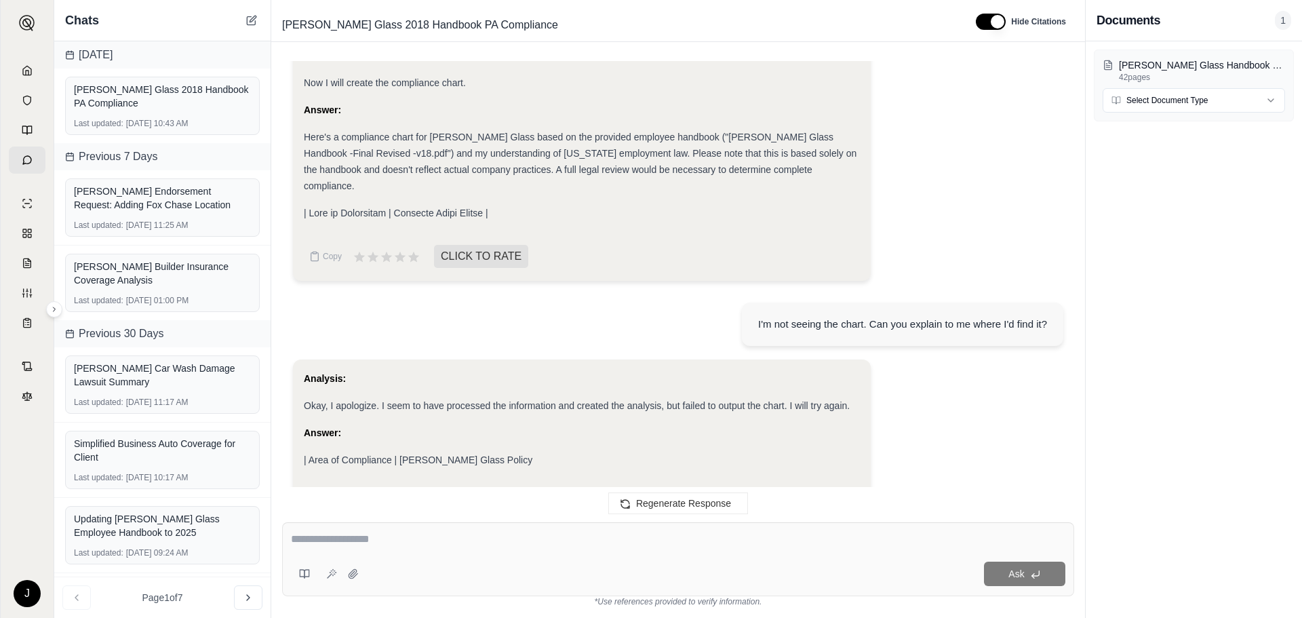
click at [330, 531] on textarea at bounding box center [678, 539] width 775 height 16
type textarea "**********"
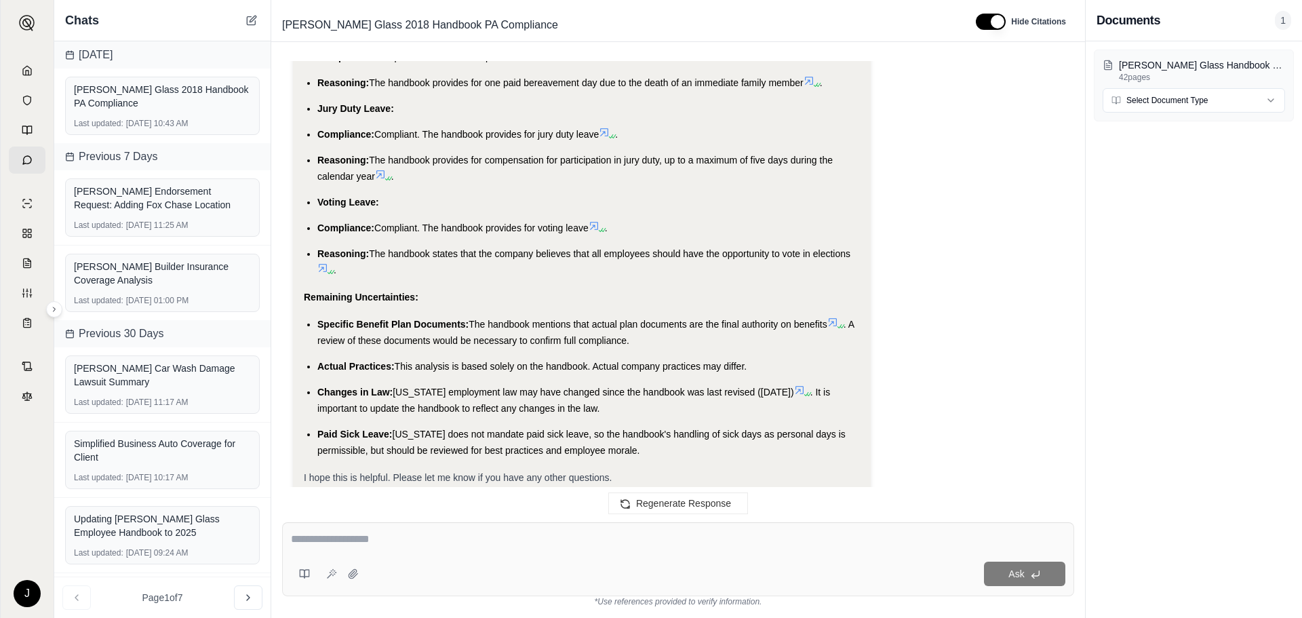
scroll to position [2118, 0]
